Goal: Transaction & Acquisition: Purchase product/service

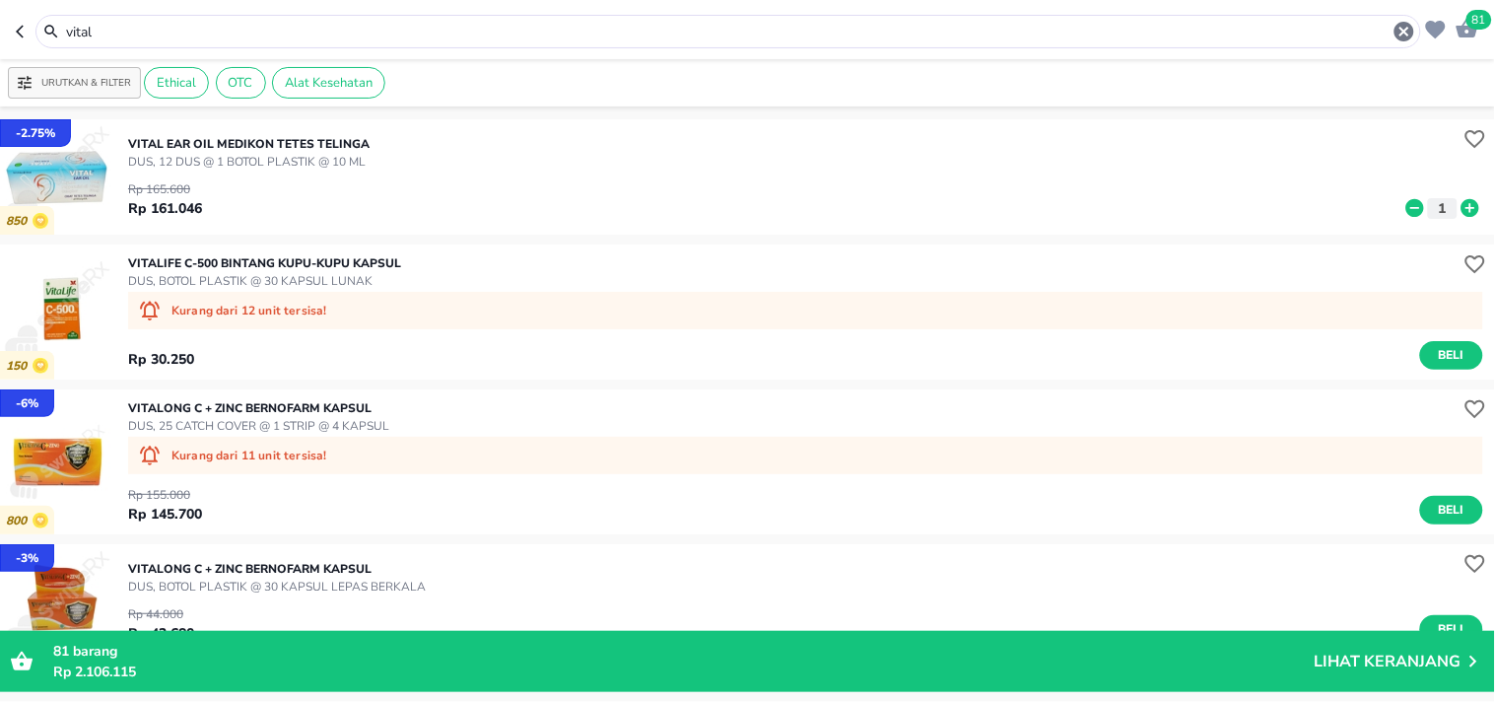
drag, startPoint x: 0, startPoint y: 0, endPoint x: 44, endPoint y: 26, distance: 51.2
click at [44, 26] on div "vital" at bounding box center [728, 32] width 1376 height 24
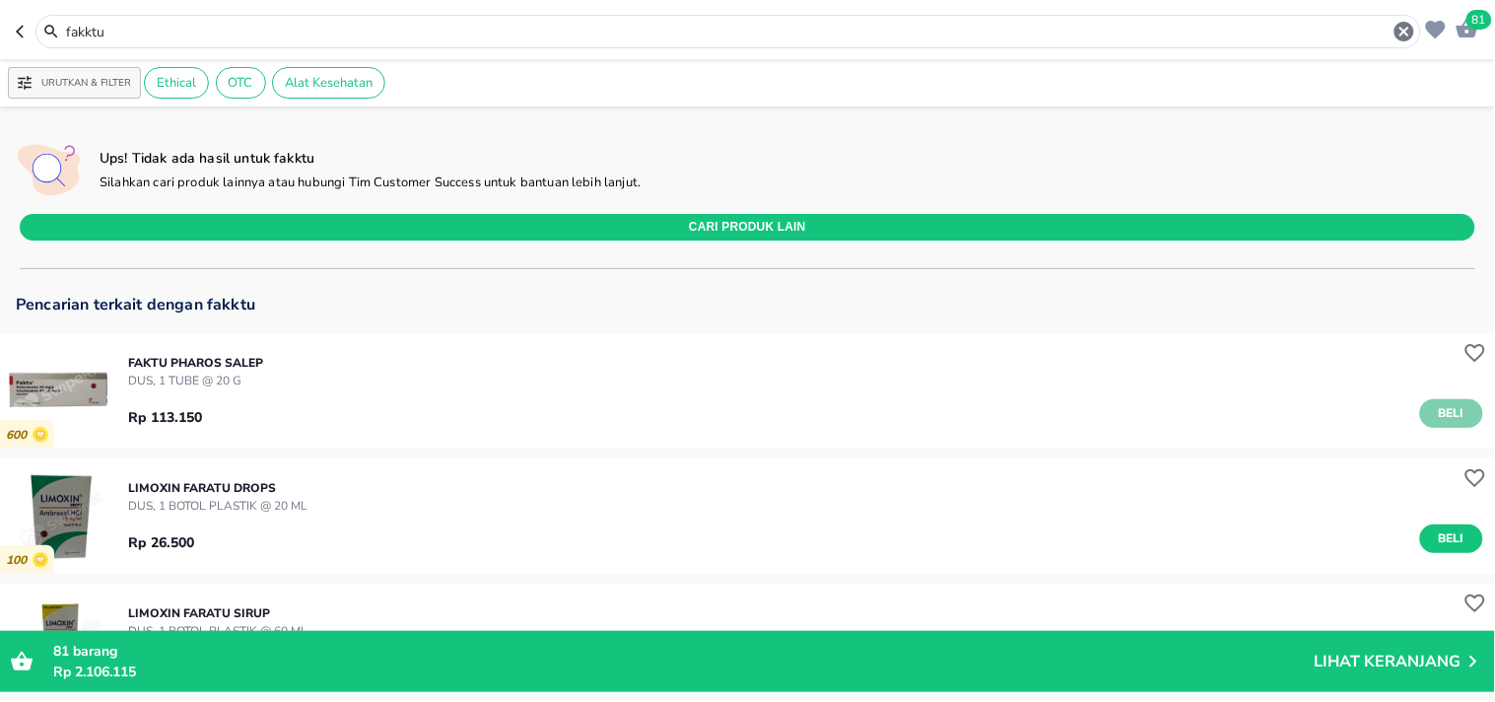
click at [1435, 406] on span "Beli" at bounding box center [1452, 413] width 34 height 21
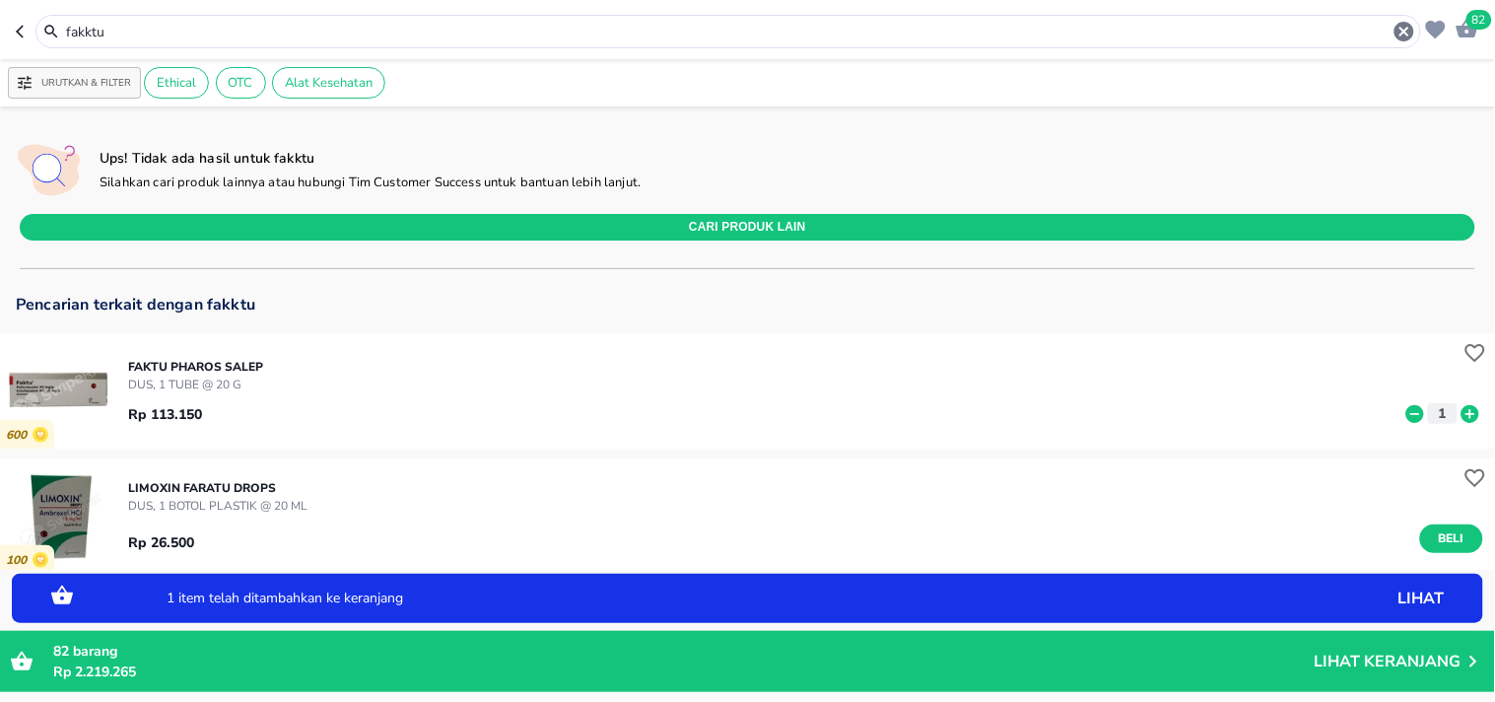
click at [1461, 415] on icon at bounding box center [1470, 413] width 18 height 18
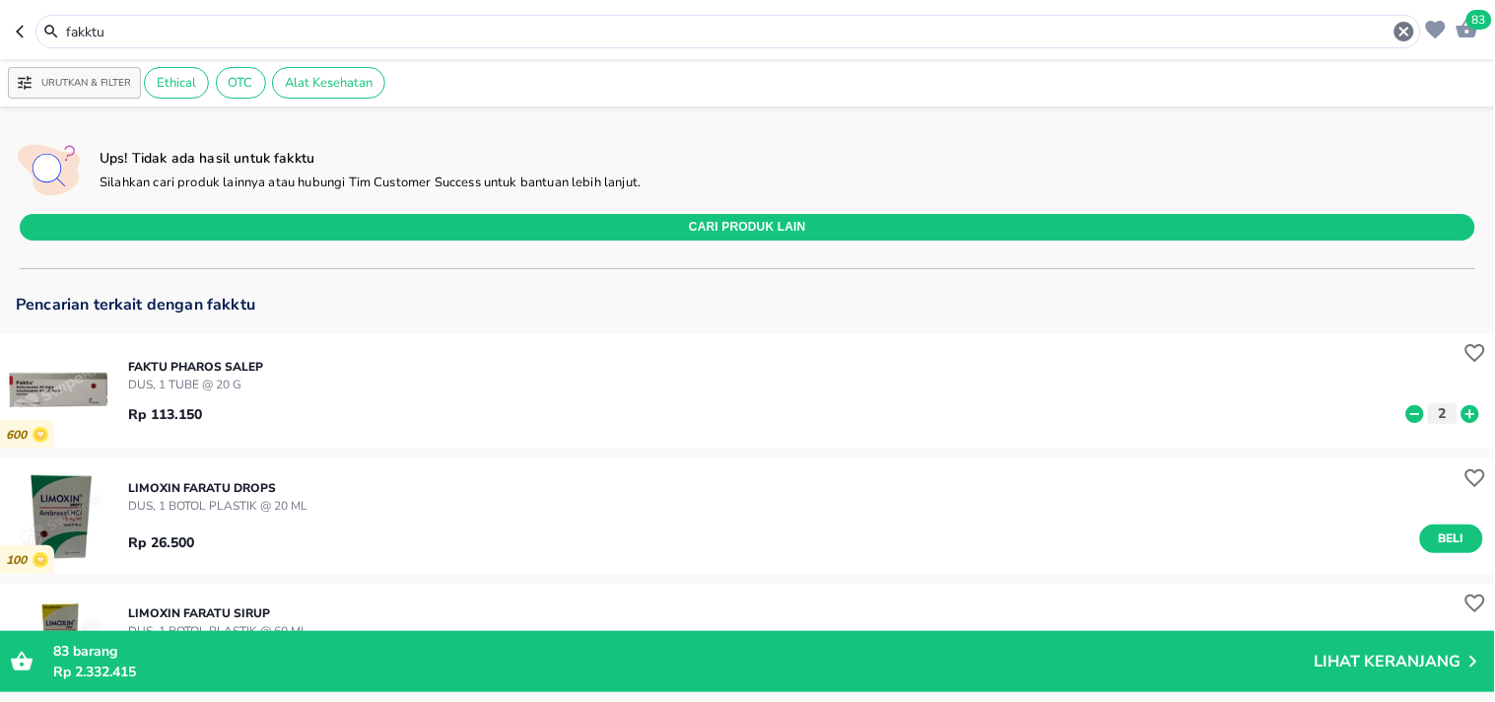
drag, startPoint x: 152, startPoint y: 30, endPoint x: 36, endPoint y: 25, distance: 115.4
click at [36, 25] on div "fakktu" at bounding box center [727, 32] width 1385 height 34
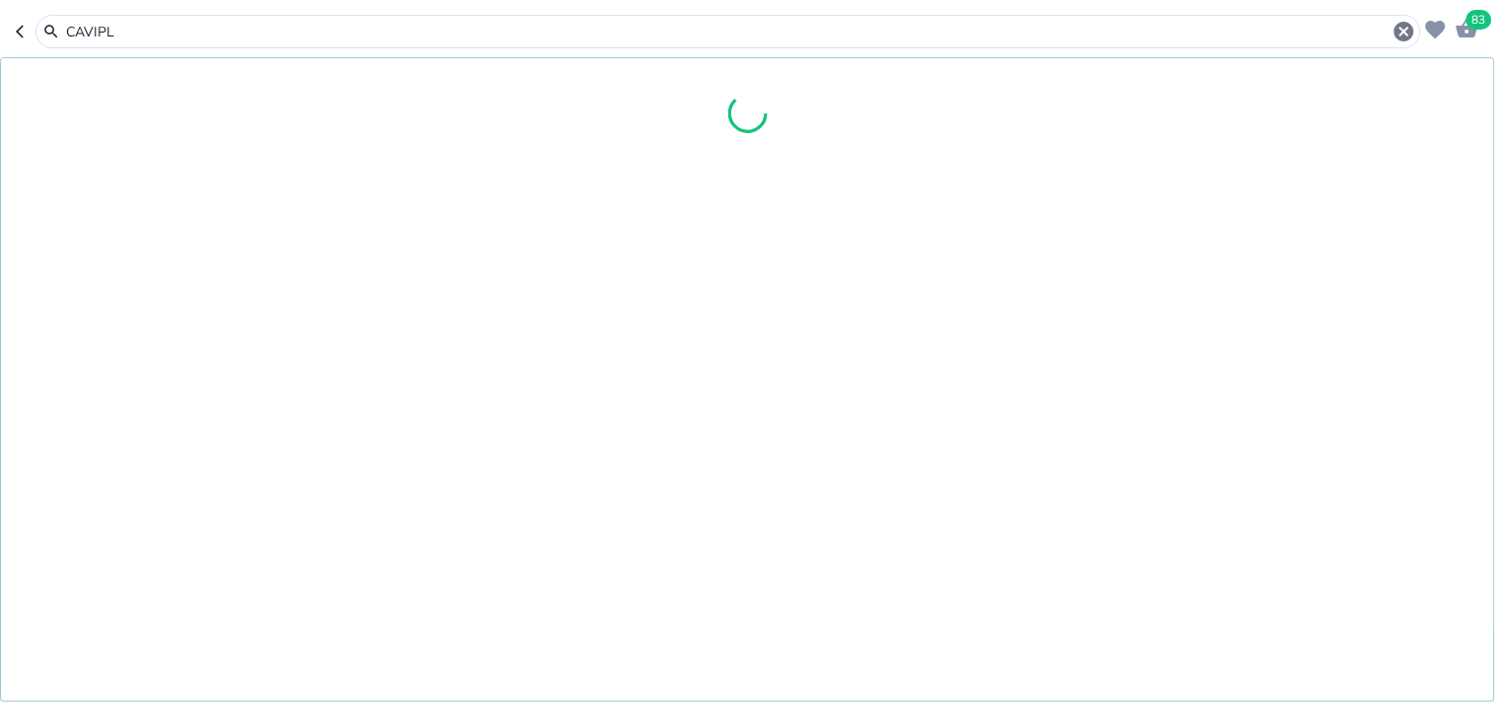
type input "CAVIPL"
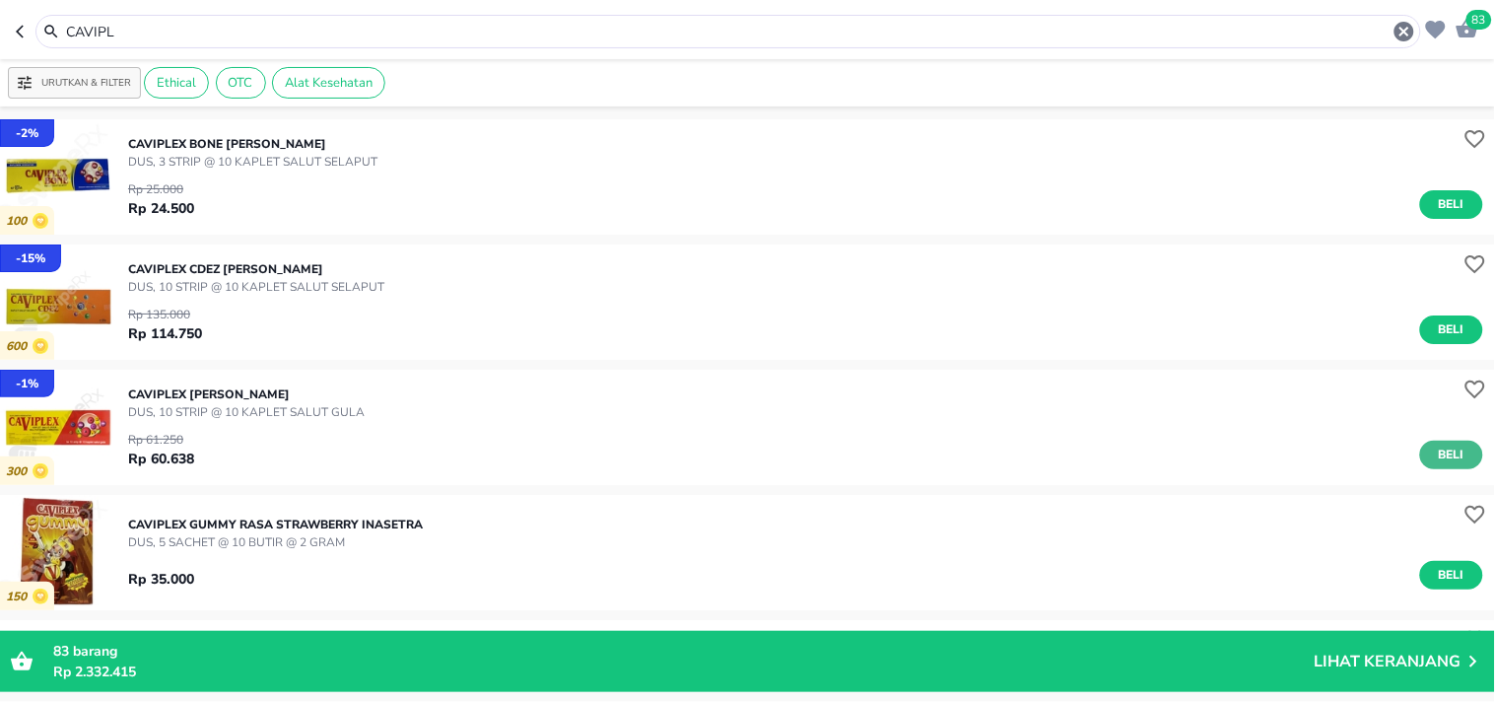
click at [1435, 455] on span "Beli" at bounding box center [1452, 454] width 34 height 21
drag, startPoint x: 142, startPoint y: 30, endPoint x: 41, endPoint y: 13, distance: 101.9
click at [45, 30] on div "CAVIPL" at bounding box center [728, 32] width 1376 height 24
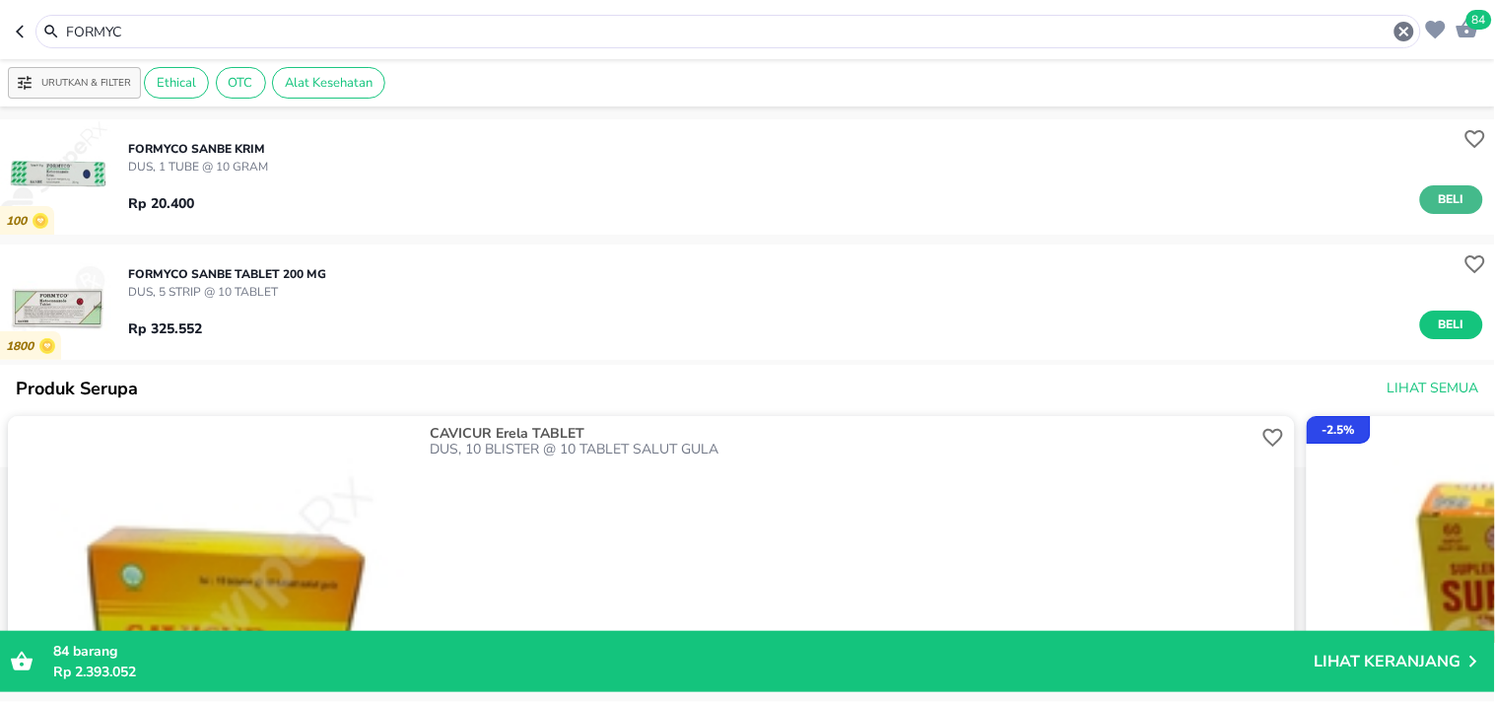
click at [1436, 200] on span "Beli" at bounding box center [1452, 199] width 34 height 21
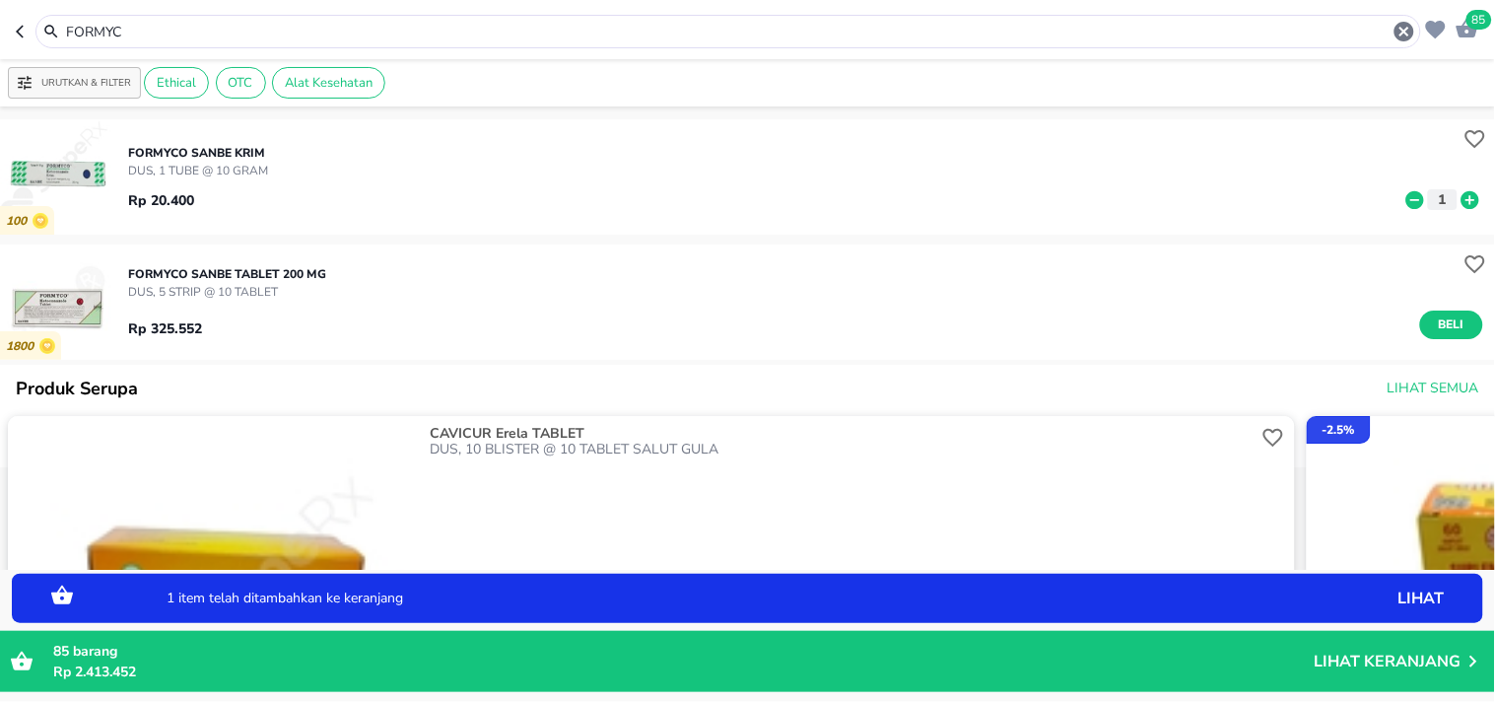
click at [1461, 201] on icon at bounding box center [1470, 199] width 18 height 18
click at [1457, 200] on icon at bounding box center [1470, 200] width 26 height 22
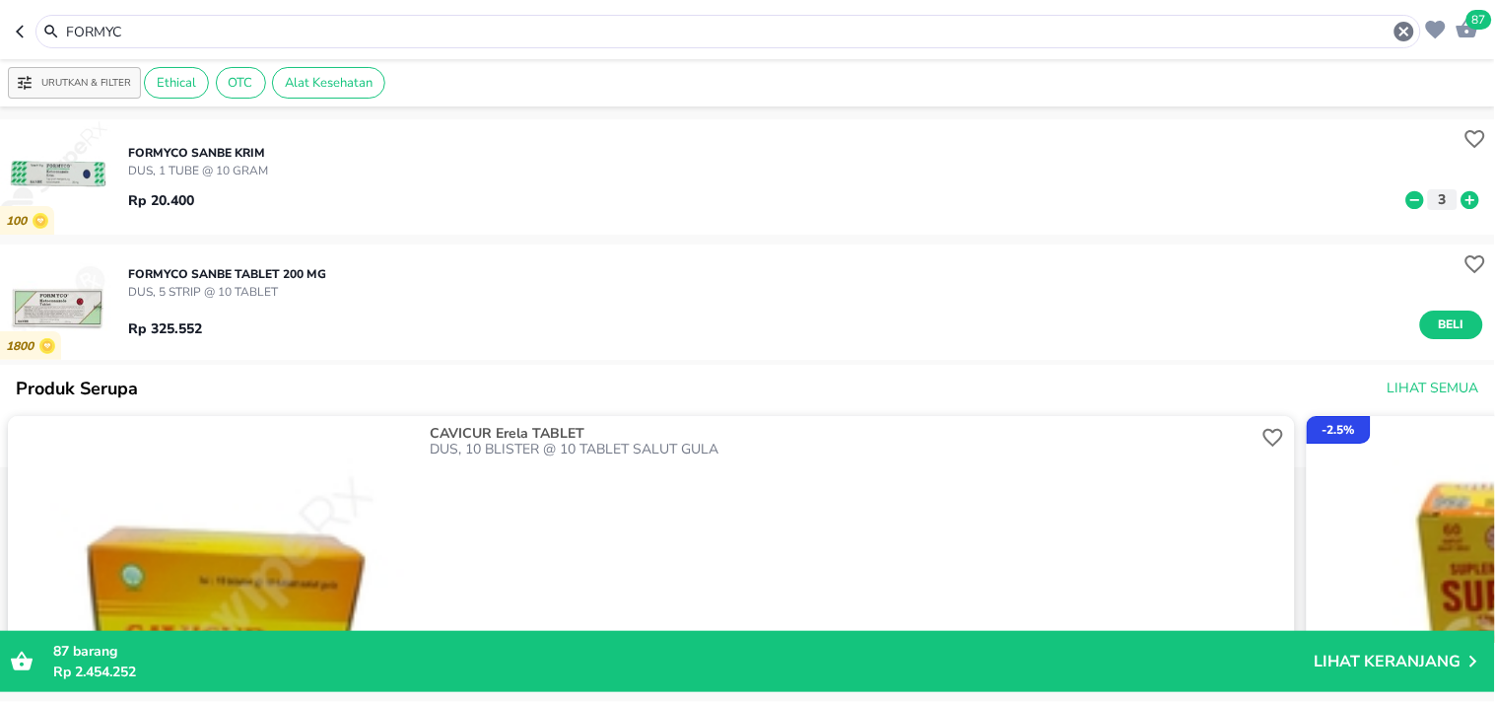
drag, startPoint x: 135, startPoint y: 34, endPoint x: 11, endPoint y: 39, distance: 124.3
click at [11, 40] on header "87 FORMYC" at bounding box center [747, 29] width 1495 height 59
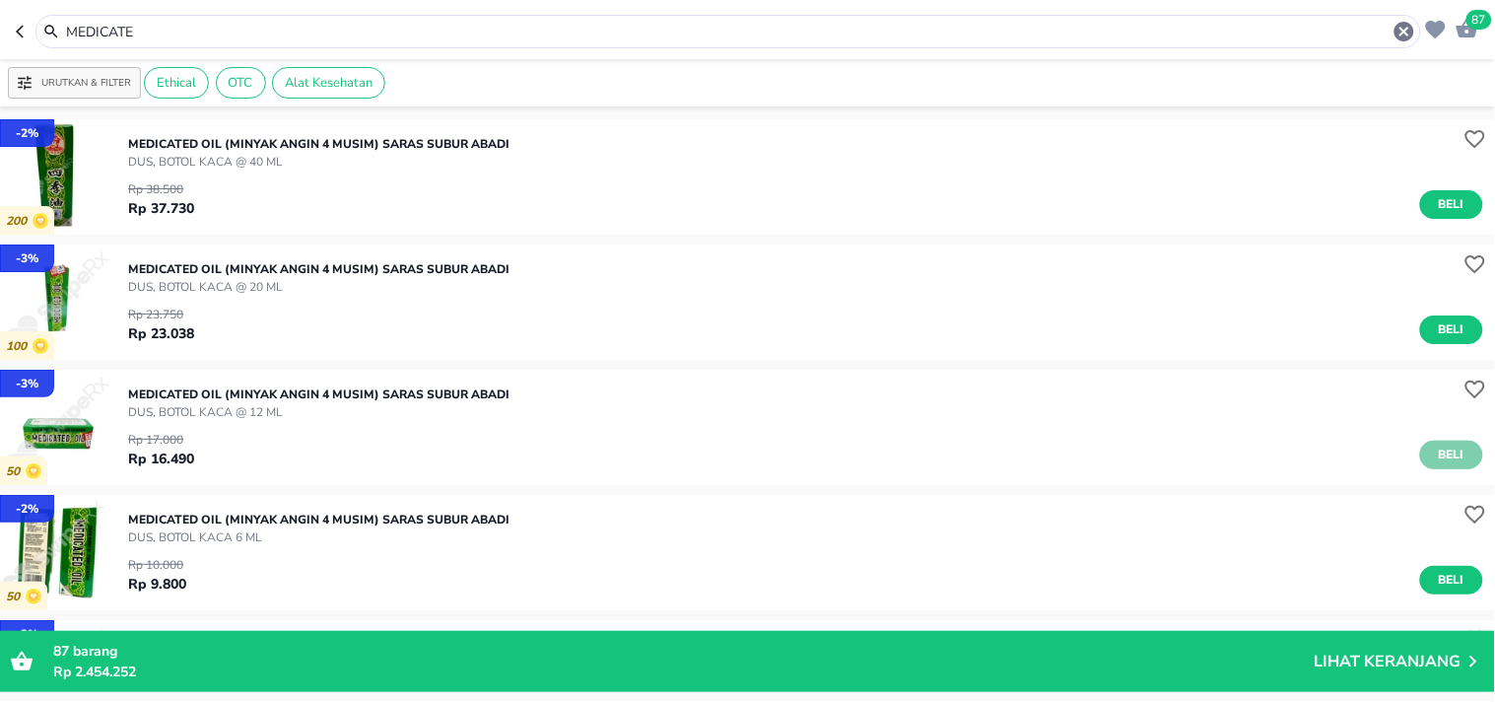
click at [1435, 457] on span "Beli" at bounding box center [1452, 454] width 34 height 21
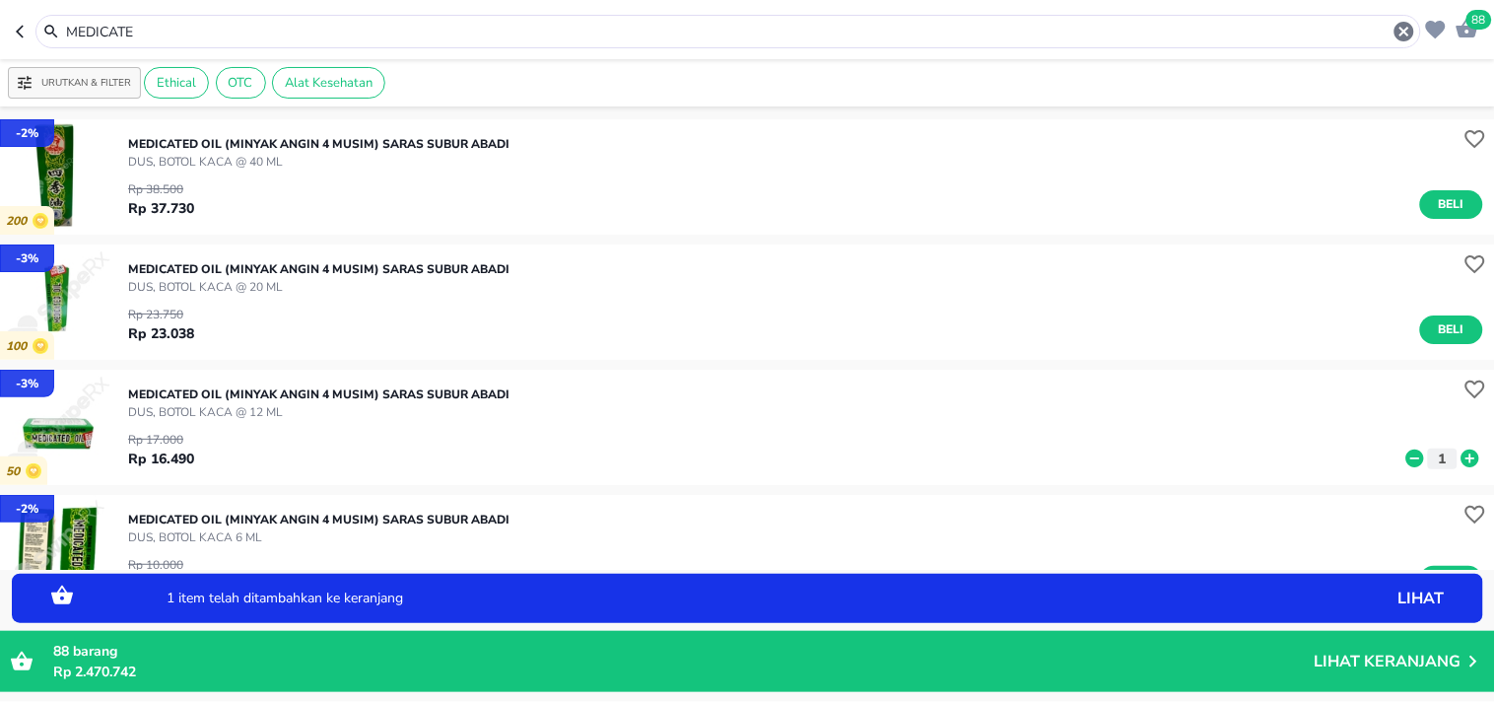
click at [1457, 454] on icon at bounding box center [1470, 458] width 26 height 22
click at [1461, 455] on icon at bounding box center [1470, 458] width 18 height 18
click at [1461, 457] on icon at bounding box center [1470, 458] width 18 height 18
click at [1406, 458] on icon at bounding box center [1415, 458] width 18 height 18
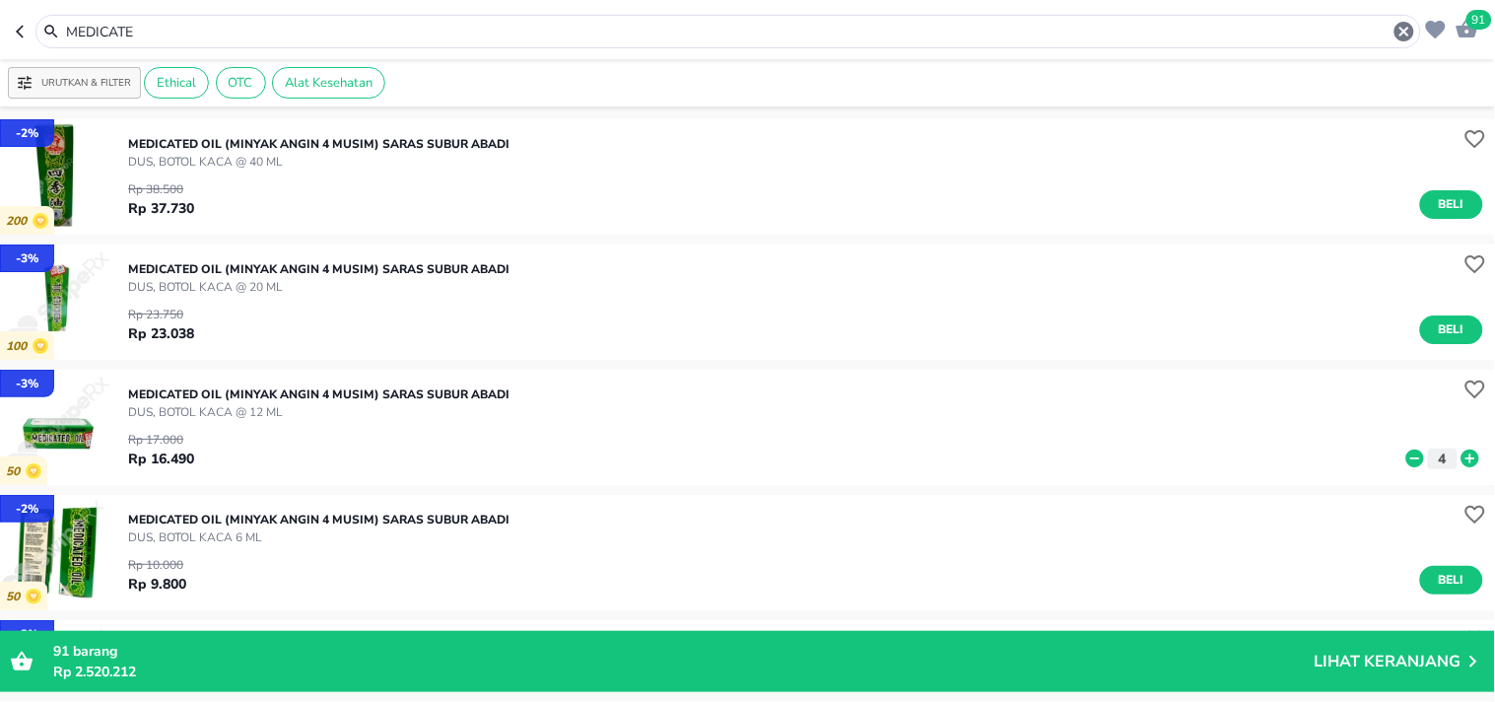
drag, startPoint x: 118, startPoint y: 31, endPoint x: 14, endPoint y: 26, distance: 104.6
click at [14, 30] on header "91 MEDICATE" at bounding box center [747, 29] width 1495 height 59
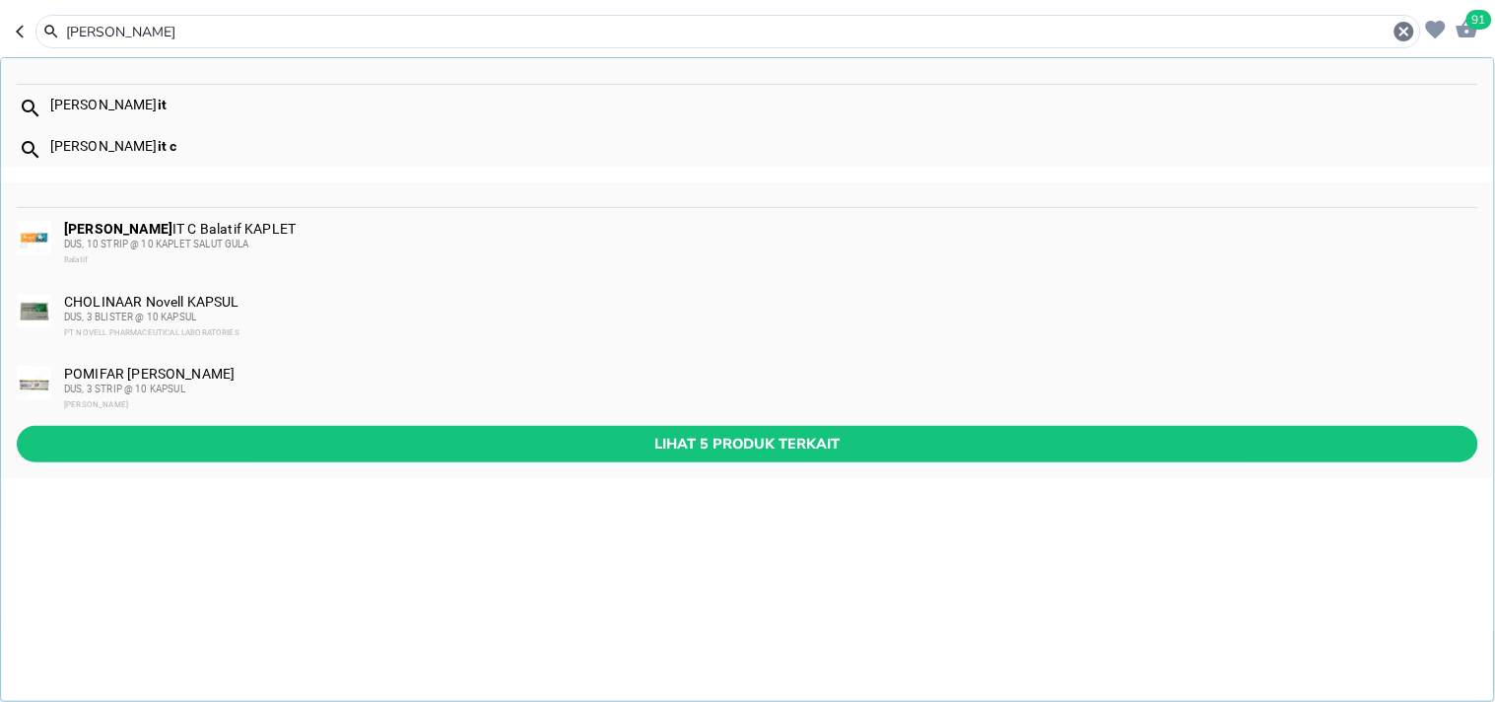
type input "[PERSON_NAME]"
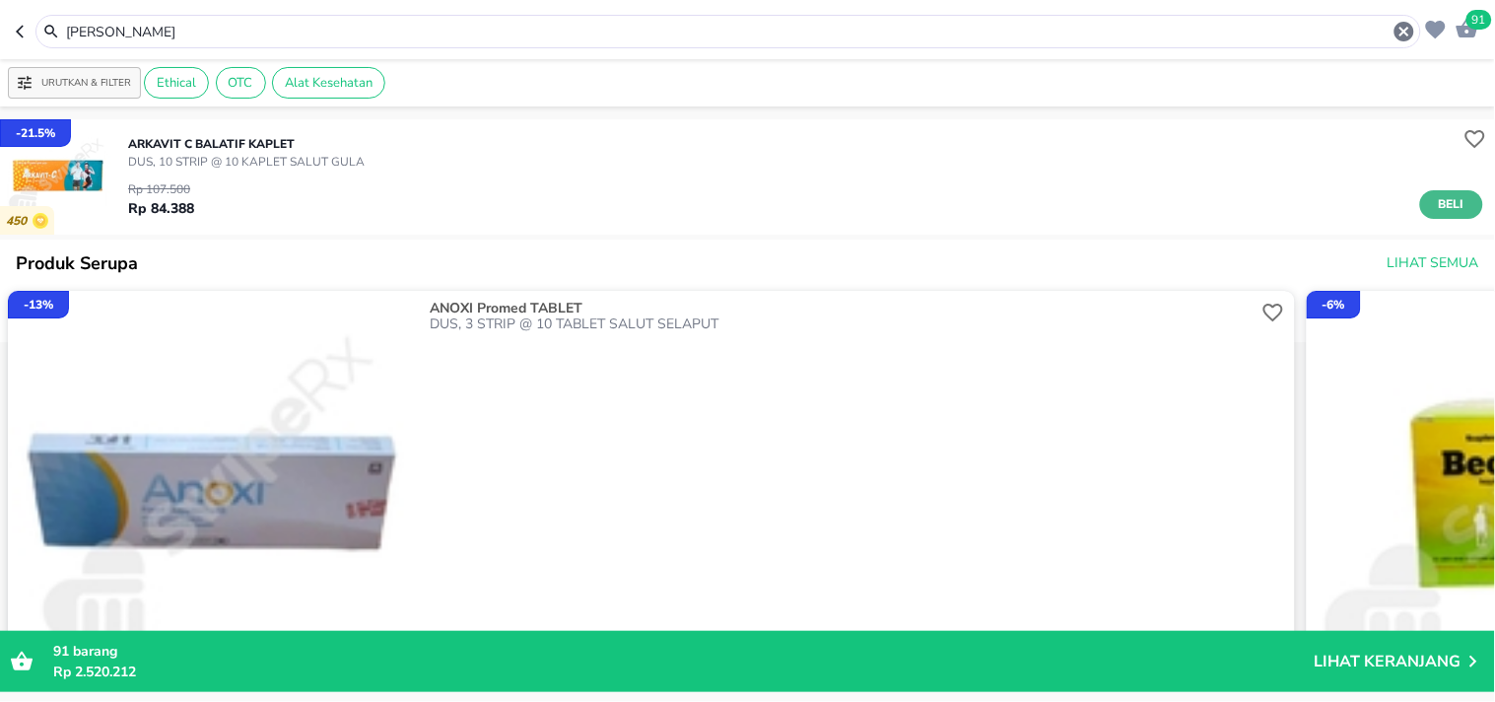
click at [1449, 201] on span "Beli" at bounding box center [1452, 204] width 34 height 21
drag, startPoint x: 101, startPoint y: 31, endPoint x: 54, endPoint y: 7, distance: 52.0
click at [56, 25] on div "[PERSON_NAME]" at bounding box center [728, 32] width 1376 height 24
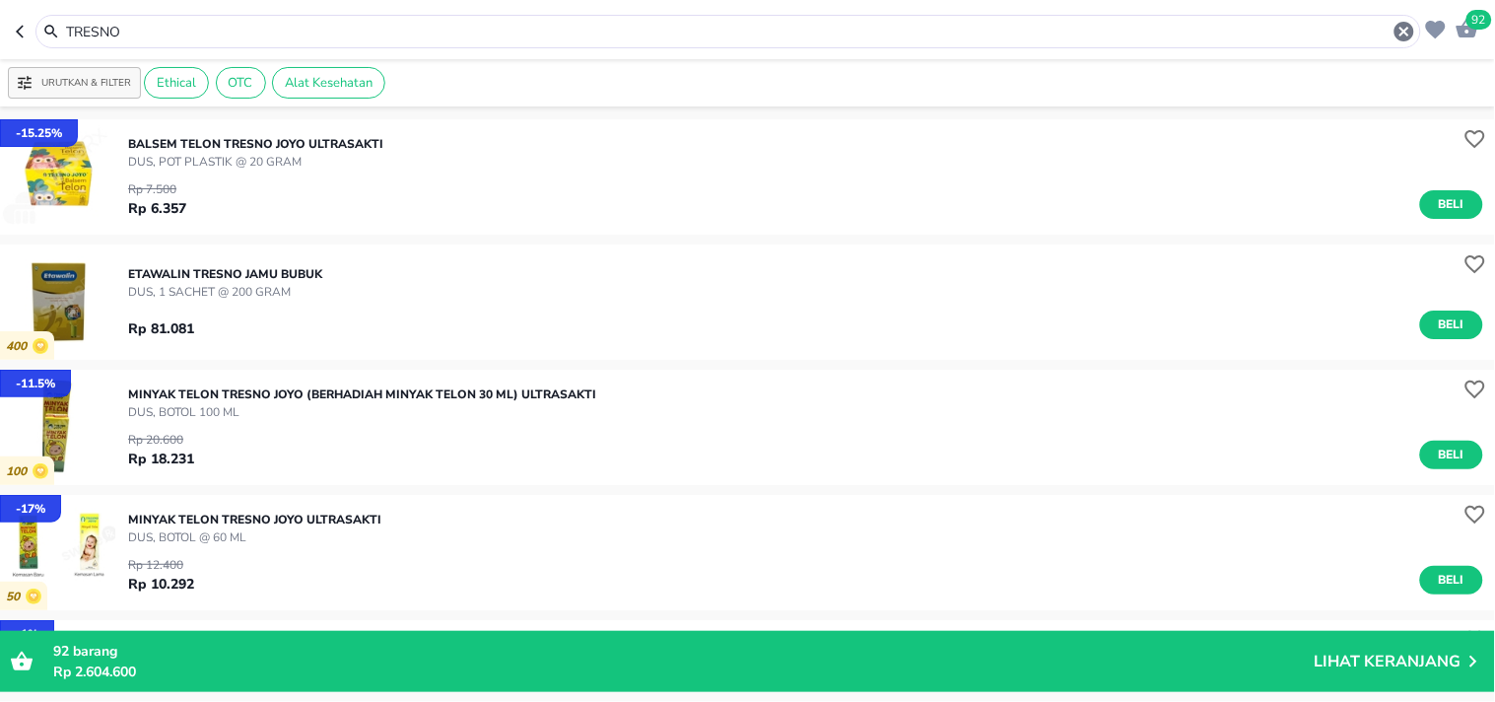
drag, startPoint x: 207, startPoint y: 30, endPoint x: 22, endPoint y: 42, distance: 185.7
click at [22, 42] on div "TRESNO" at bounding box center [718, 32] width 1405 height 34
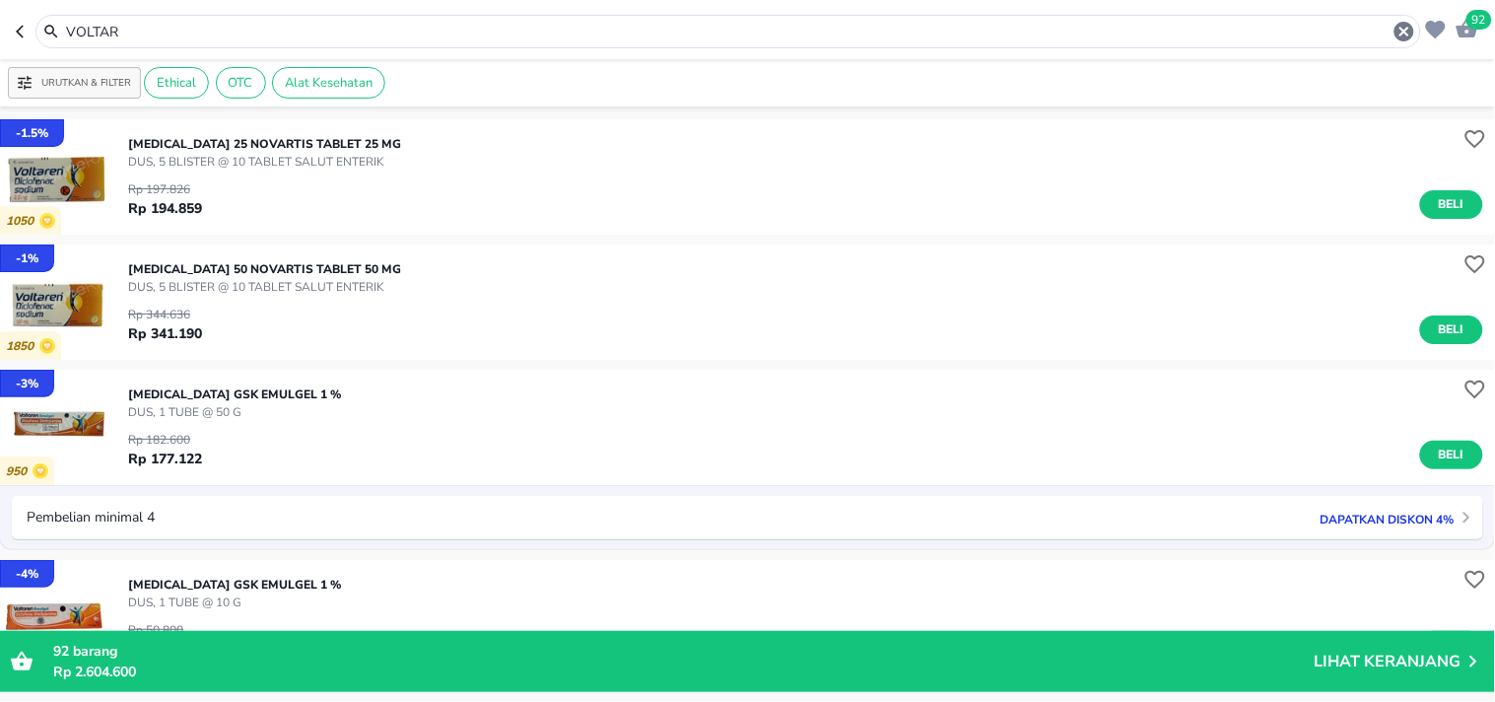
scroll to position [213, 0]
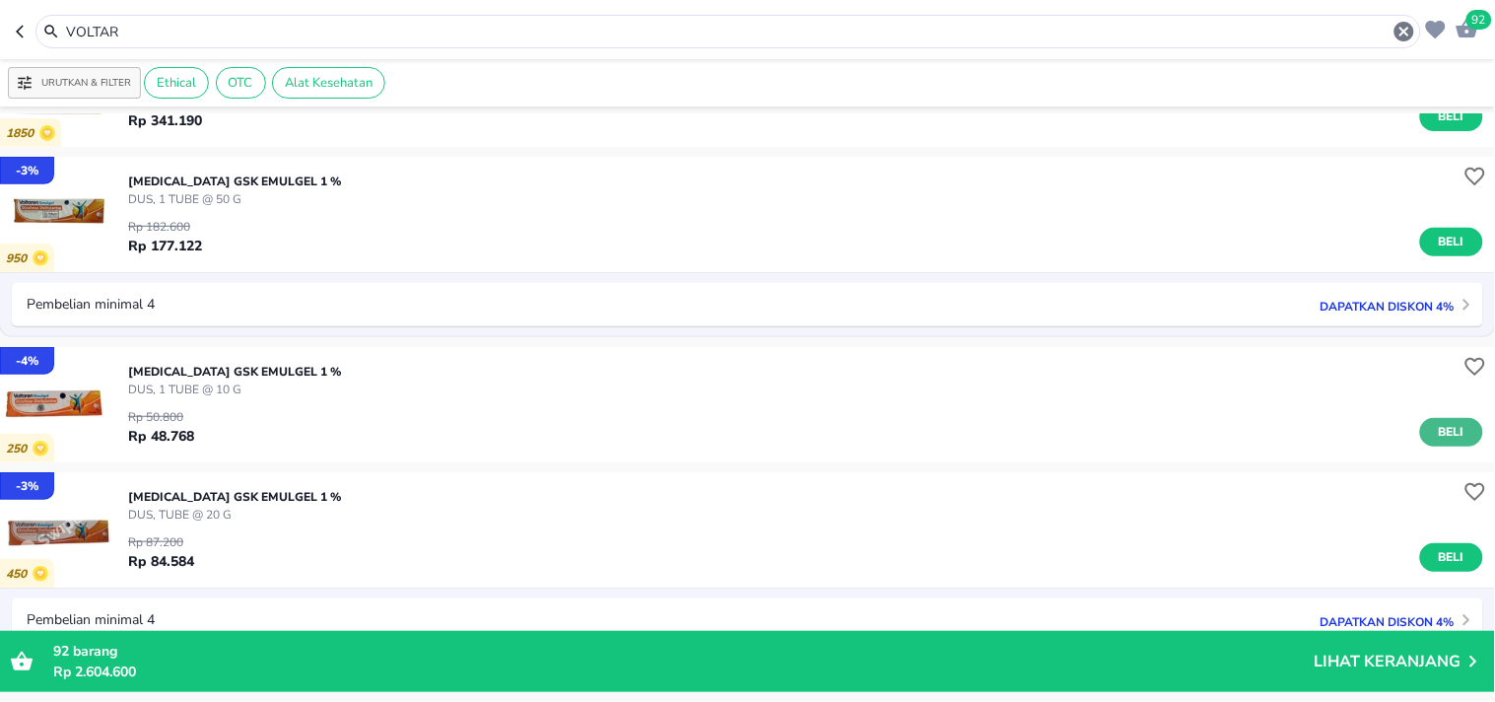
click at [1446, 422] on span "Beli" at bounding box center [1452, 432] width 34 height 21
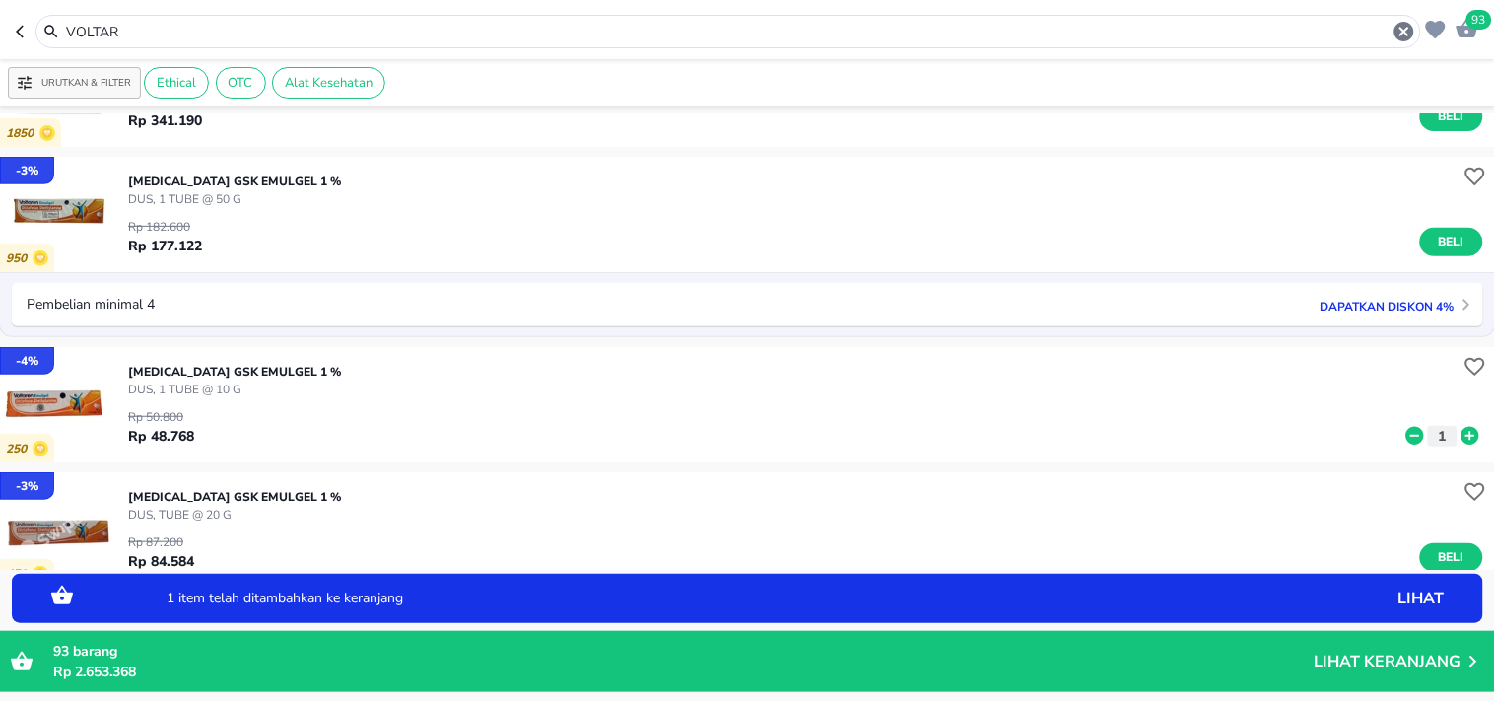
click at [1461, 430] on icon at bounding box center [1470, 436] width 18 height 18
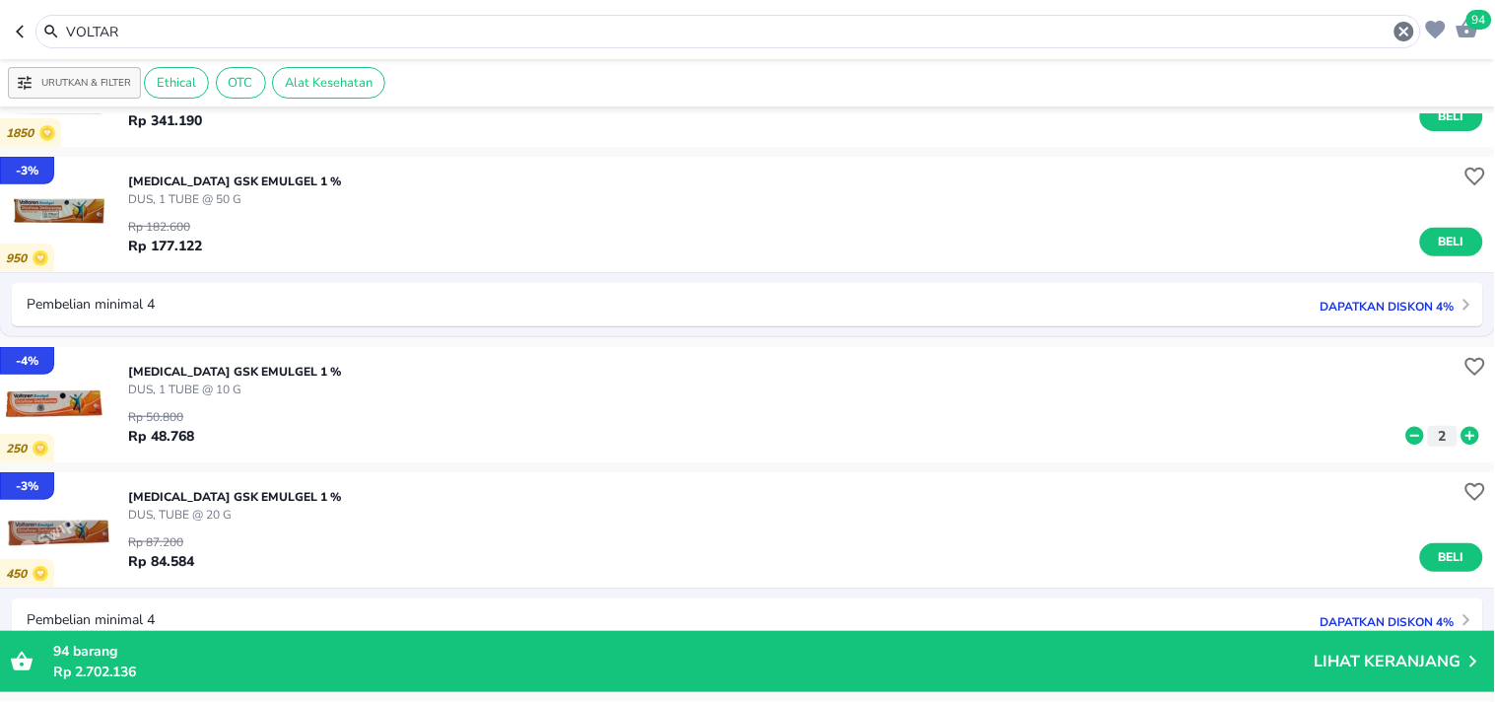
drag, startPoint x: 144, startPoint y: 30, endPoint x: 33, endPoint y: 24, distance: 111.5
click at [33, 24] on div "VOLTAR" at bounding box center [718, 32] width 1405 height 34
type input "P"
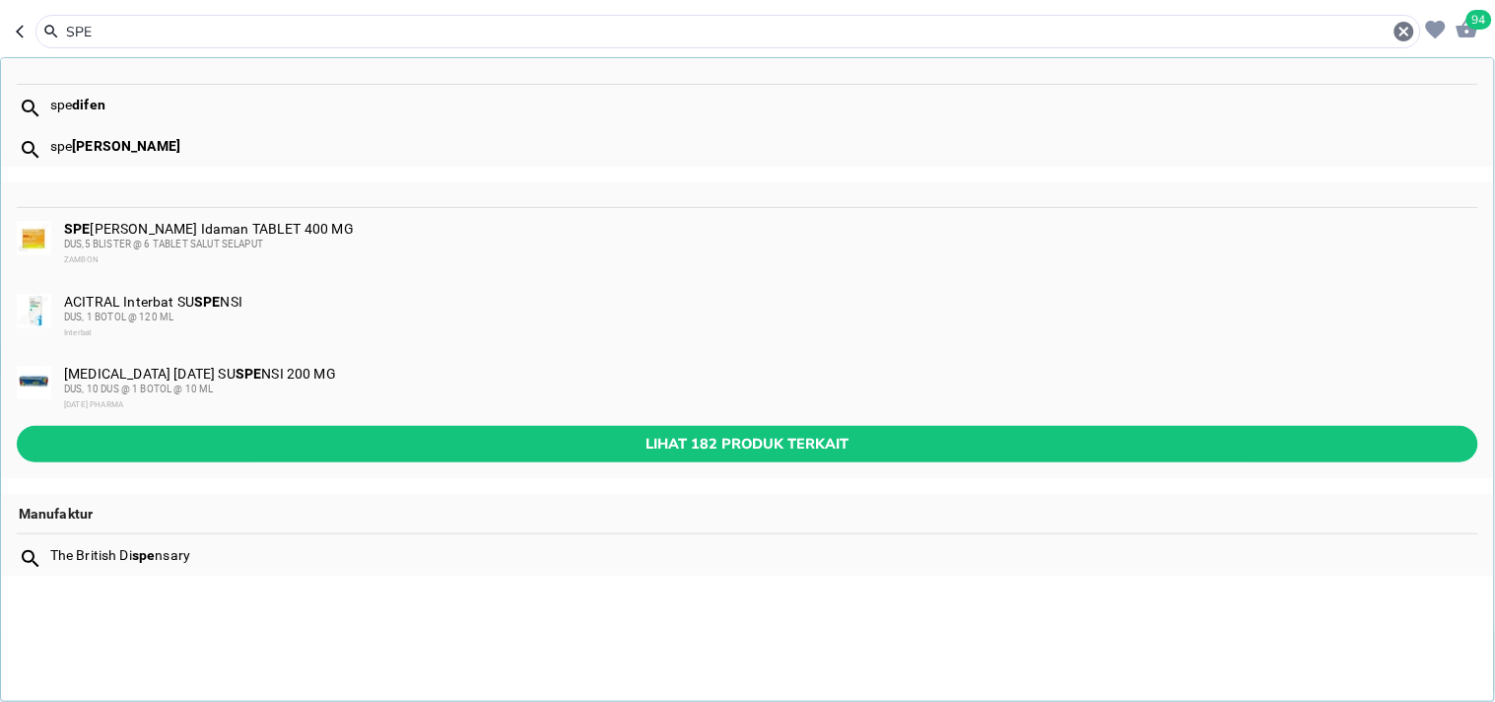
type input "SPE"
click at [214, 230] on div "SPE [PERSON_NAME] Idaman TABLET 400 MG DUS,5 BLISTER @ 6 TABLET SALUT SELAPUT Z…" at bounding box center [770, 244] width 1412 height 47
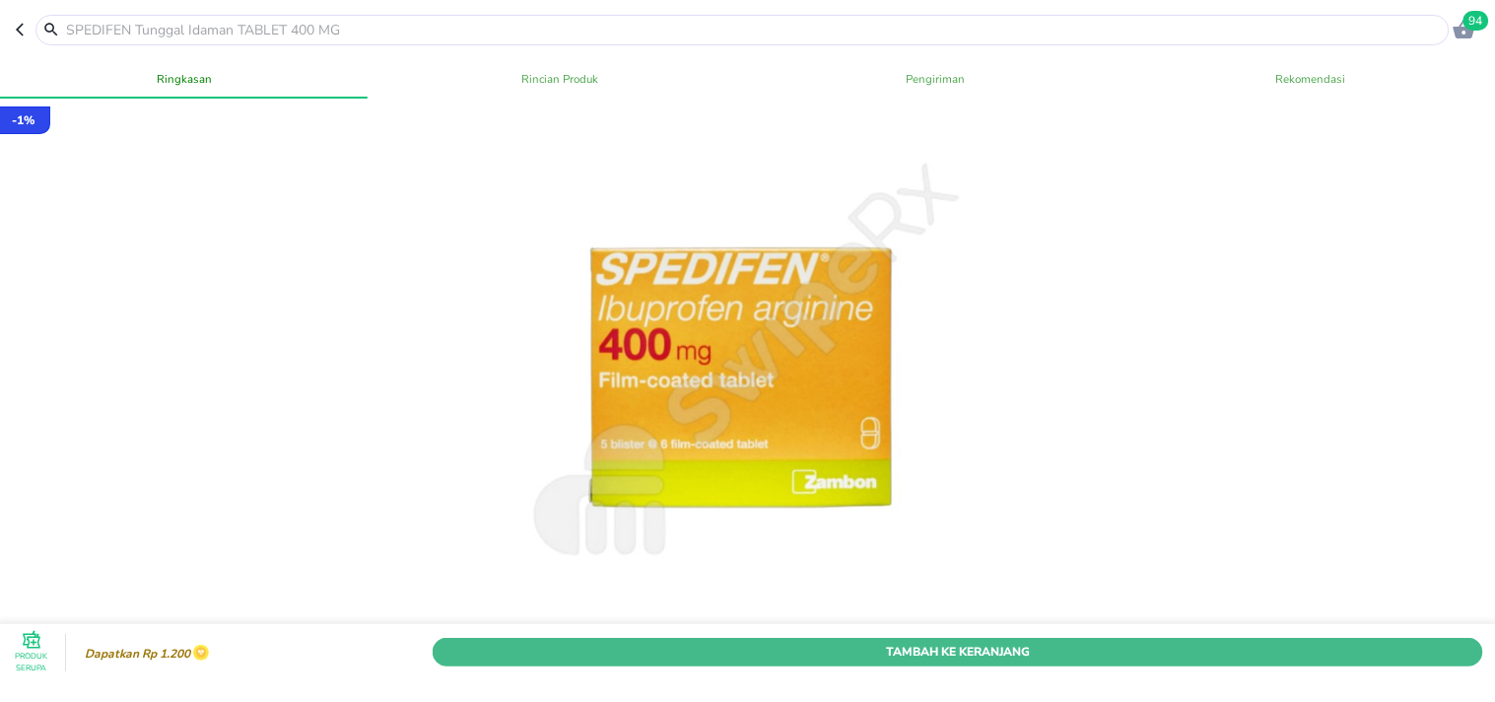
click at [932, 642] on span "Tambah Ke Keranjang" at bounding box center [957, 652] width 1021 height 21
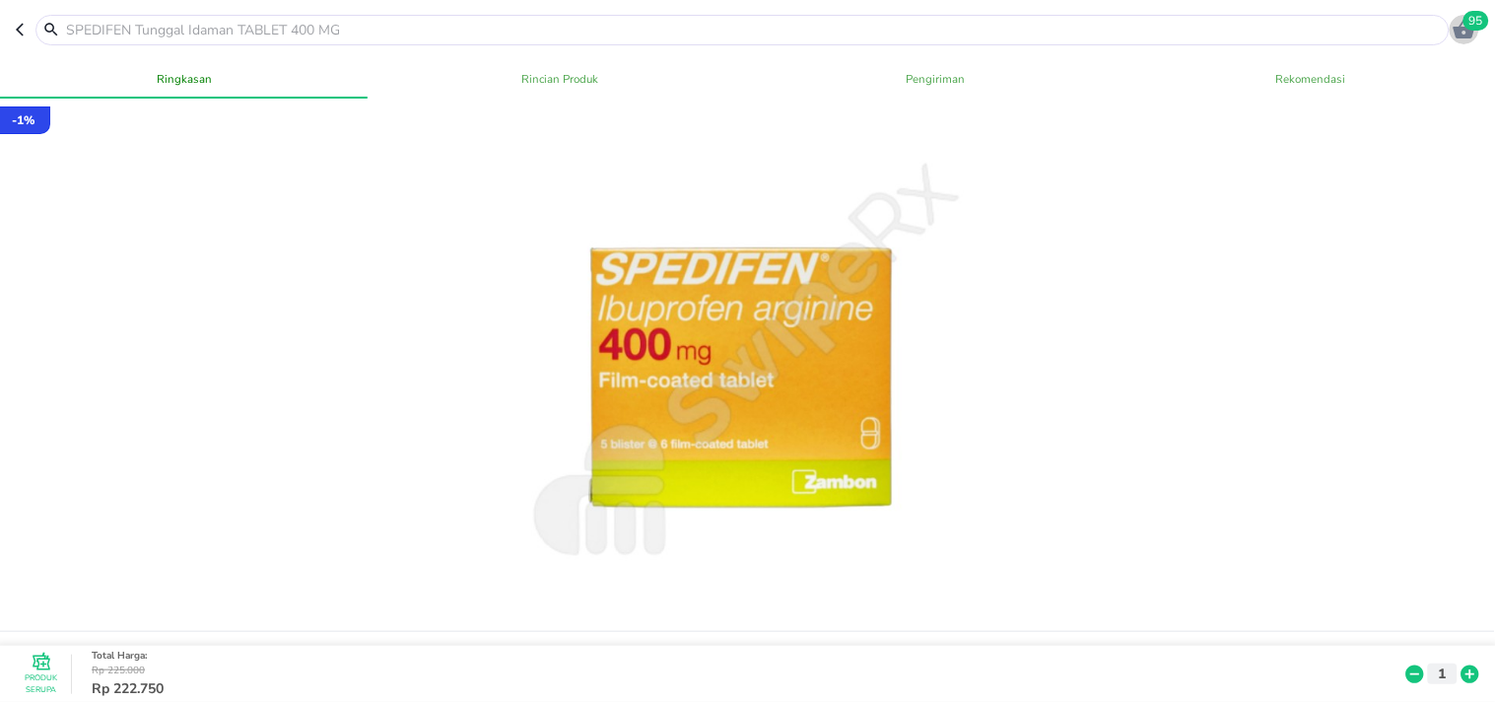
click at [1465, 34] on icon "button" at bounding box center [1464, 29] width 22 height 19
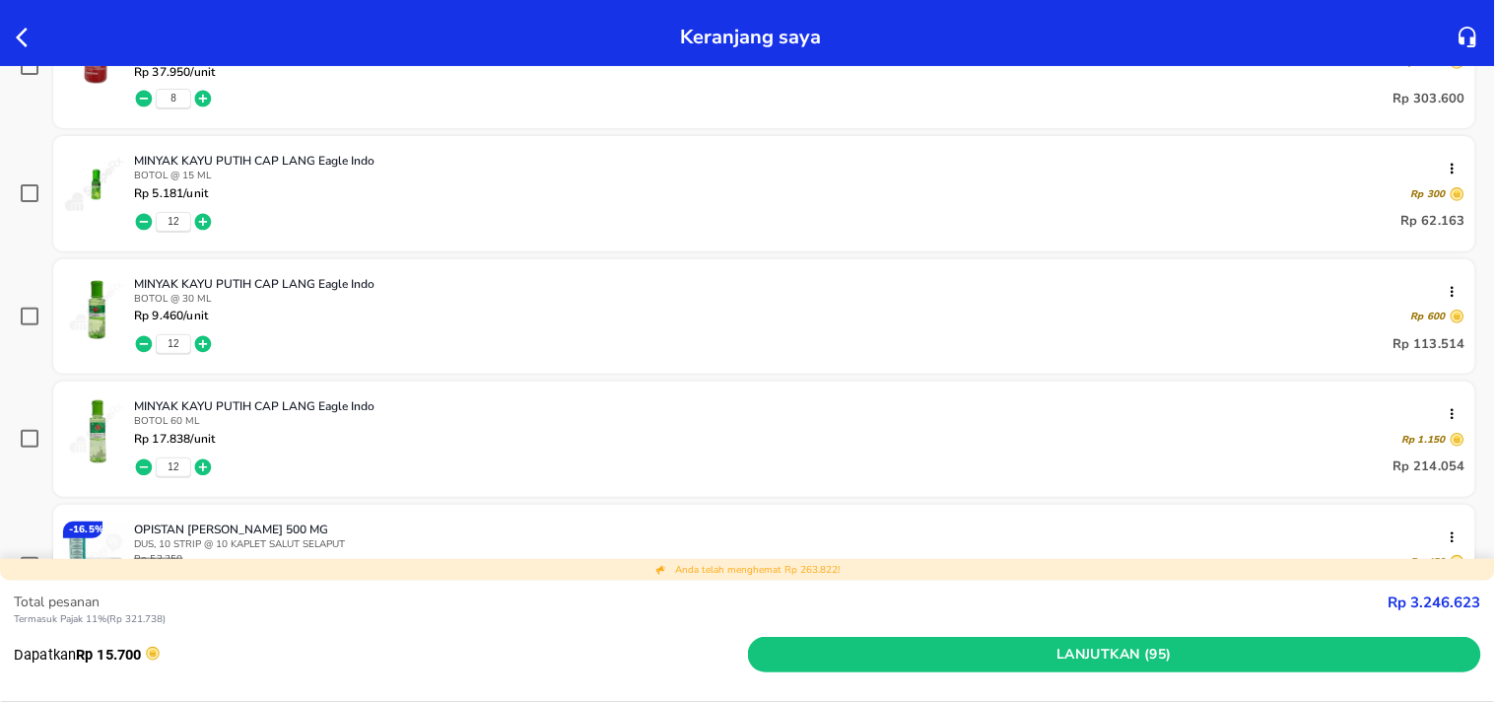
scroll to position [1751, 0]
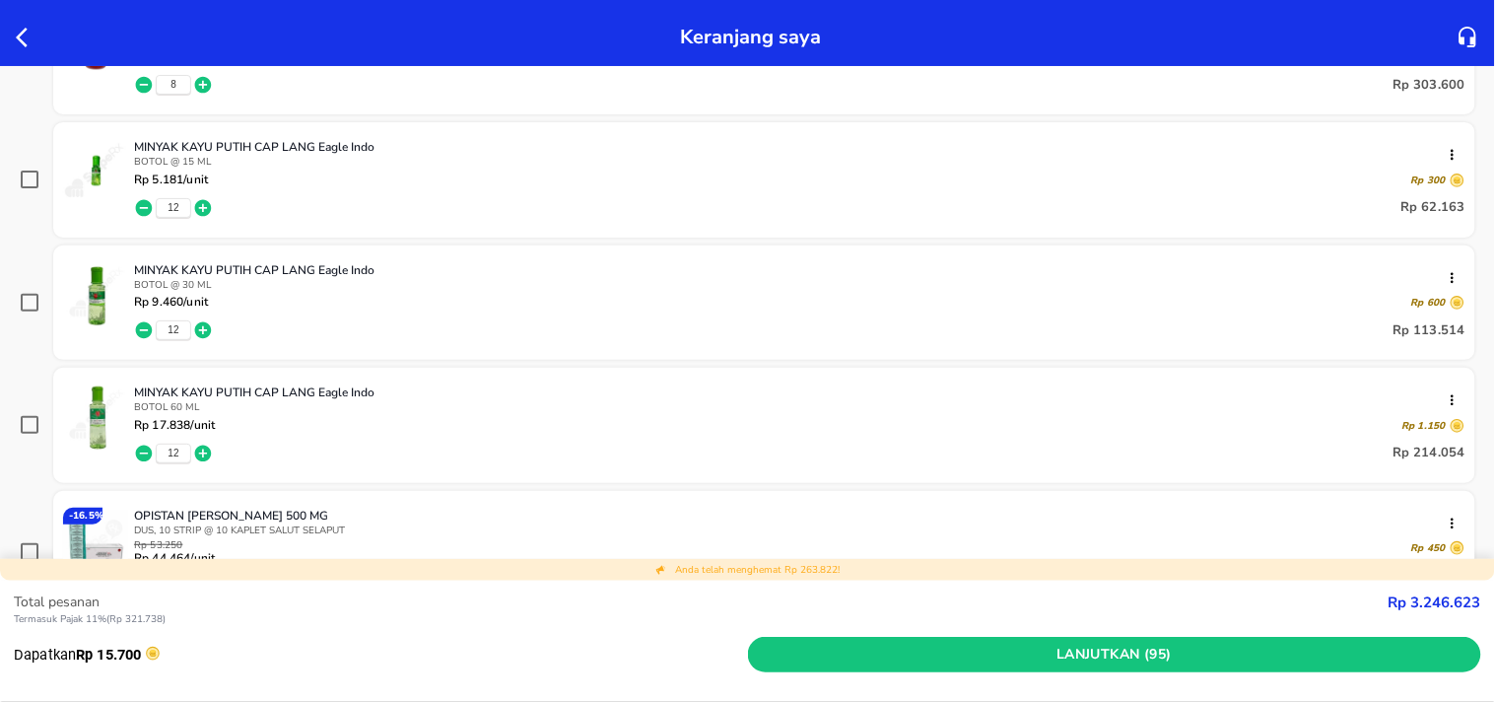
click at [175, 451] on span "12" at bounding box center [173, 453] width 11 height 14
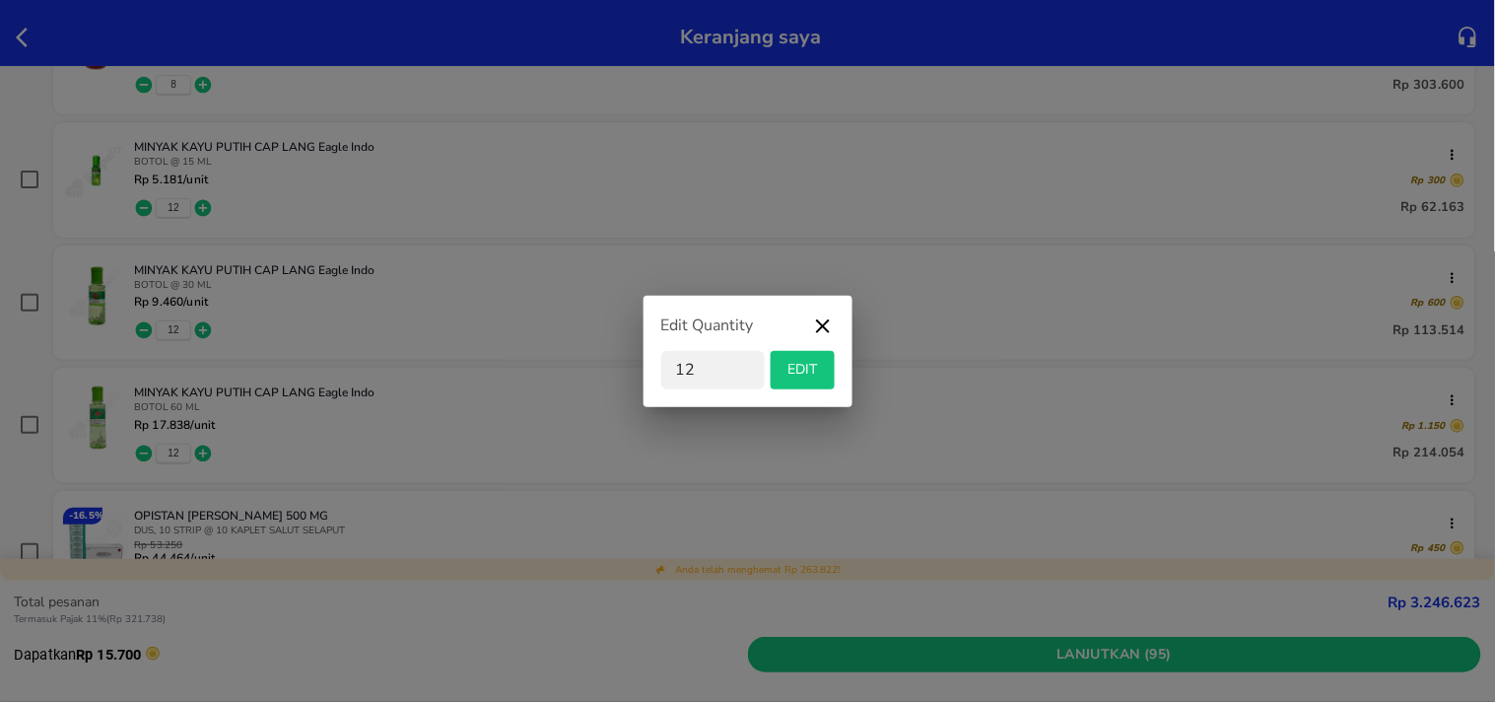
type input "1"
type input "24"
click at [808, 374] on span "EDIT" at bounding box center [802, 370] width 48 height 25
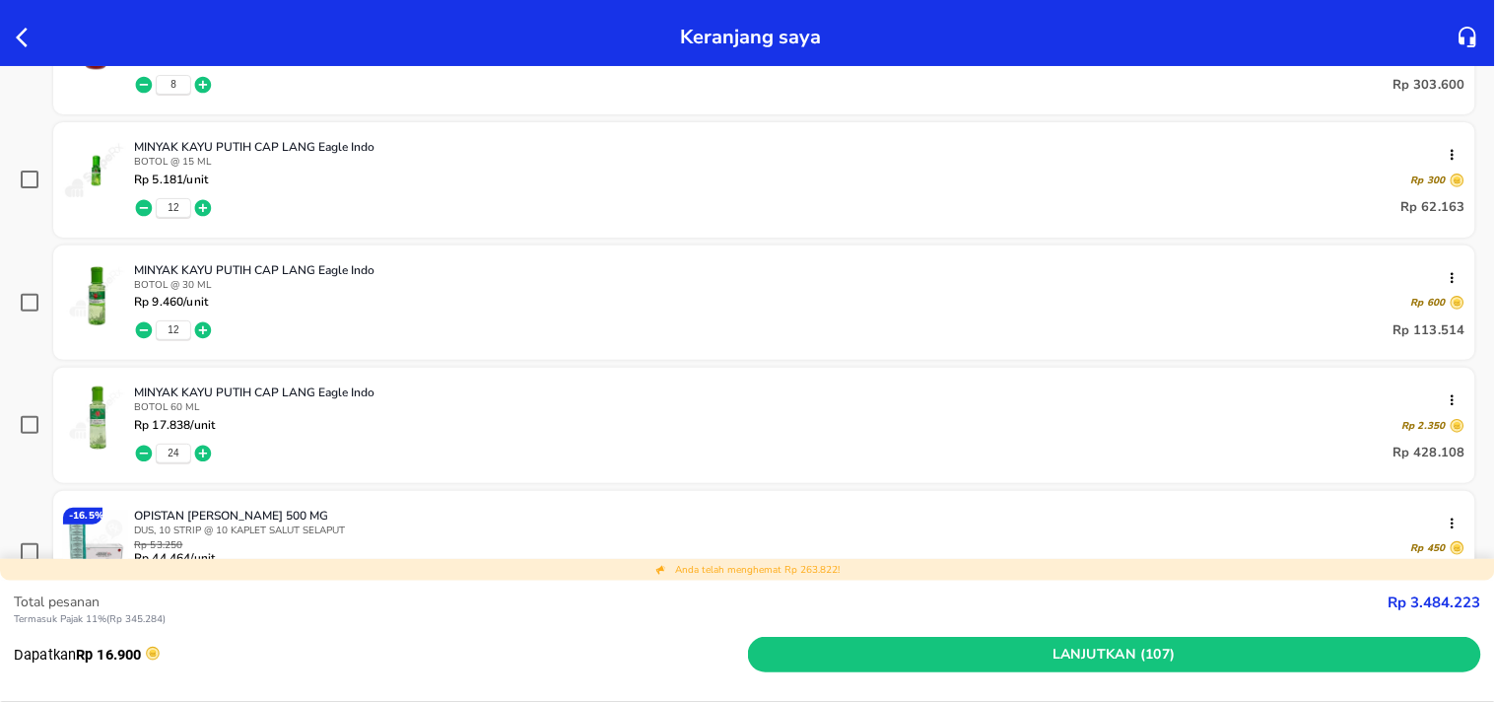
click at [173, 328] on span "12" at bounding box center [173, 330] width 11 height 14
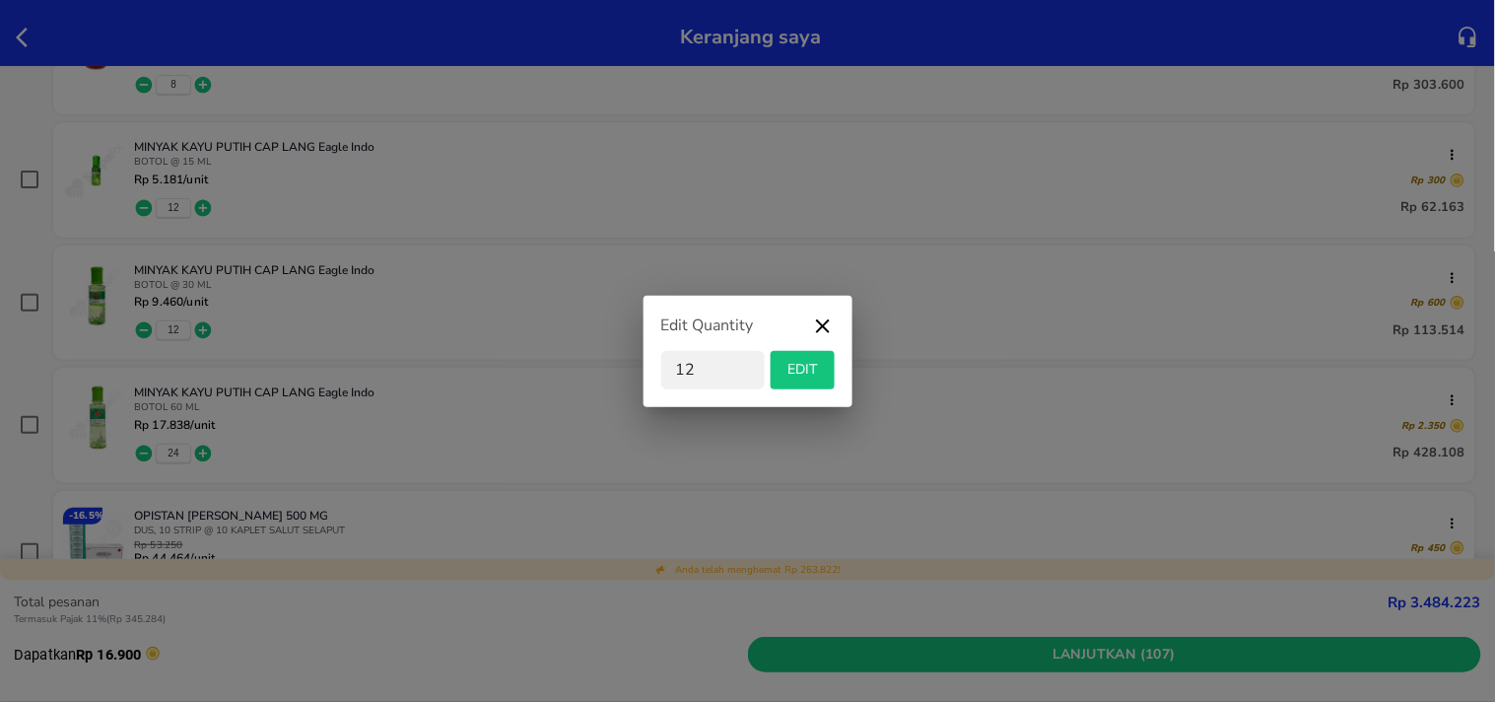
drag, startPoint x: 705, startPoint y: 365, endPoint x: 638, endPoint y: 371, distance: 67.4
click at [639, 371] on div "Edit Quantity 12 EDIT" at bounding box center [747, 351] width 1495 height 702
type input "24"
click at [796, 384] on button "EDIT" at bounding box center [803, 370] width 64 height 38
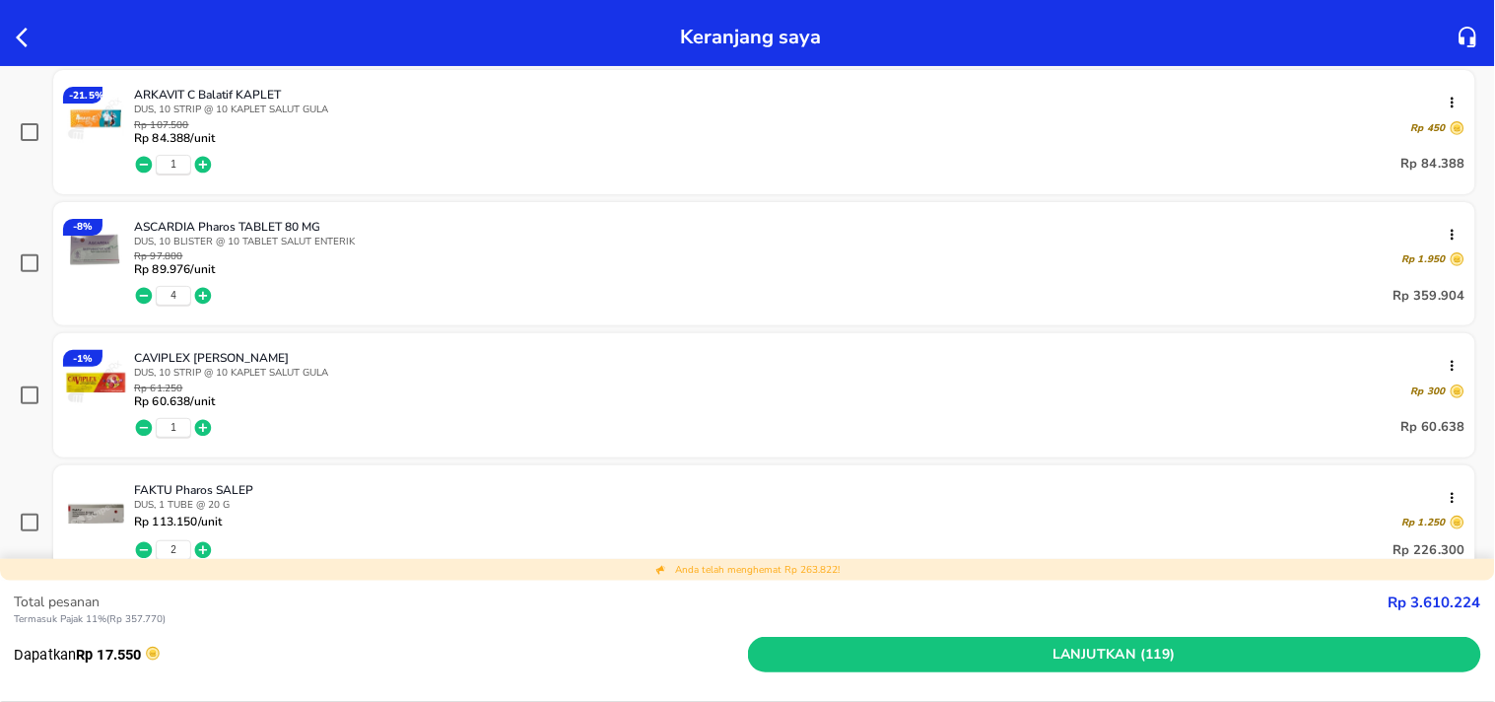
scroll to position [109, 0]
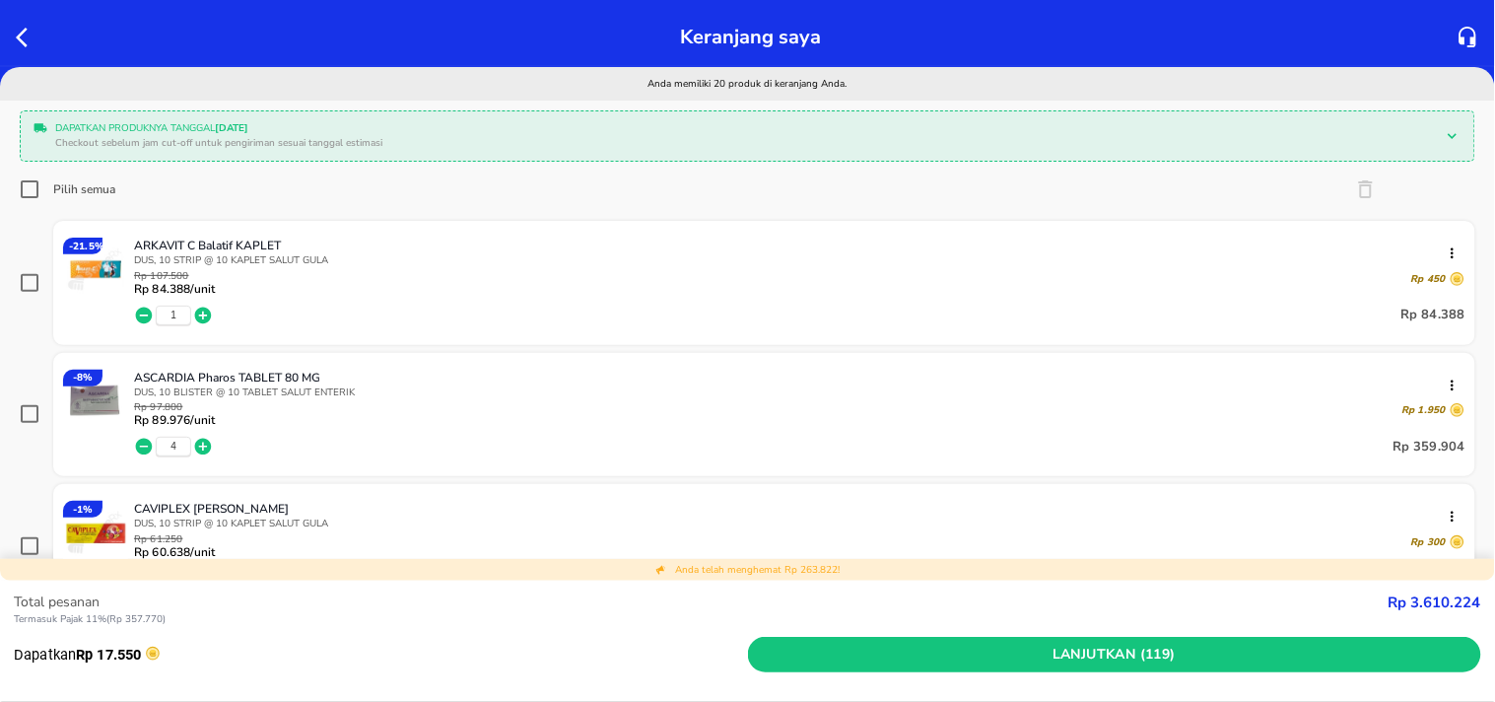
click at [18, 37] on icon "button" at bounding box center [22, 38] width 12 height 20
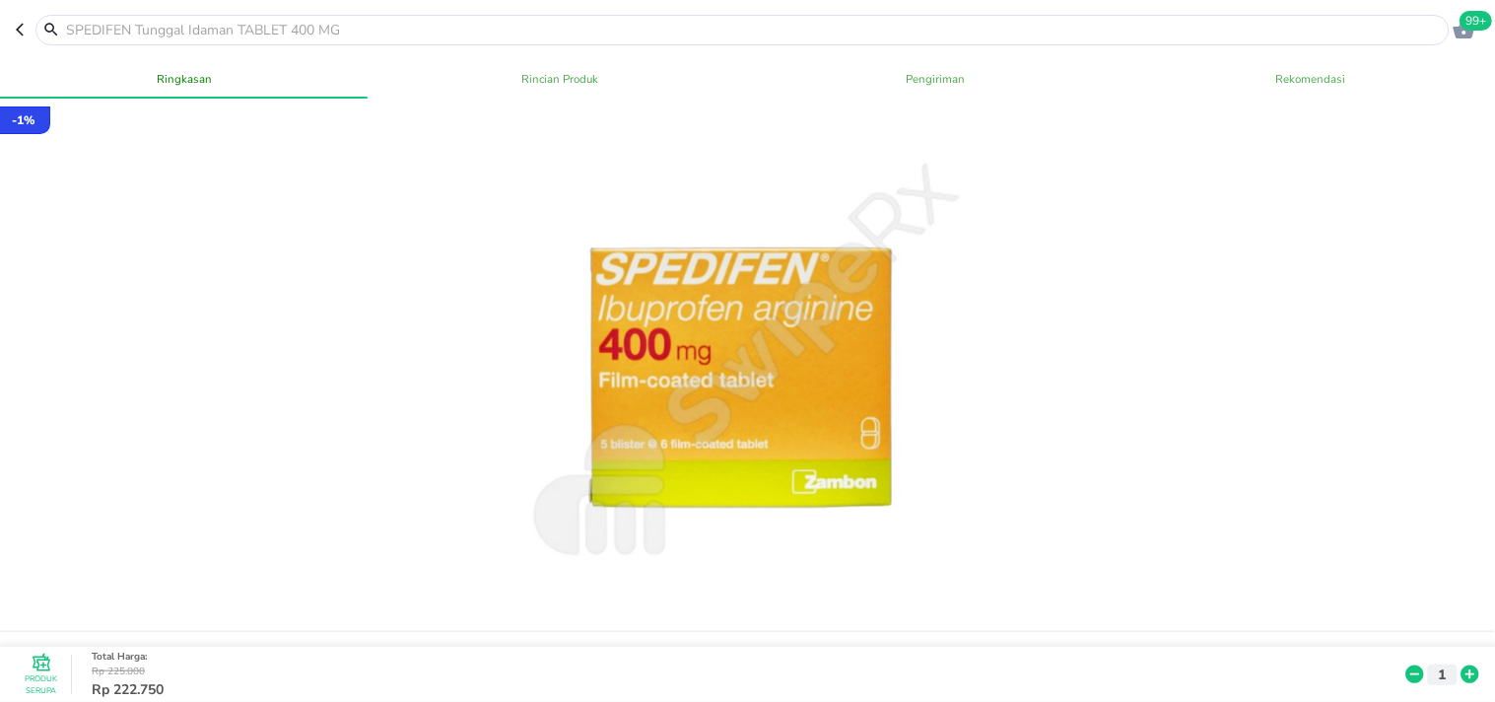
click at [173, 27] on input "text" at bounding box center [754, 30] width 1381 height 21
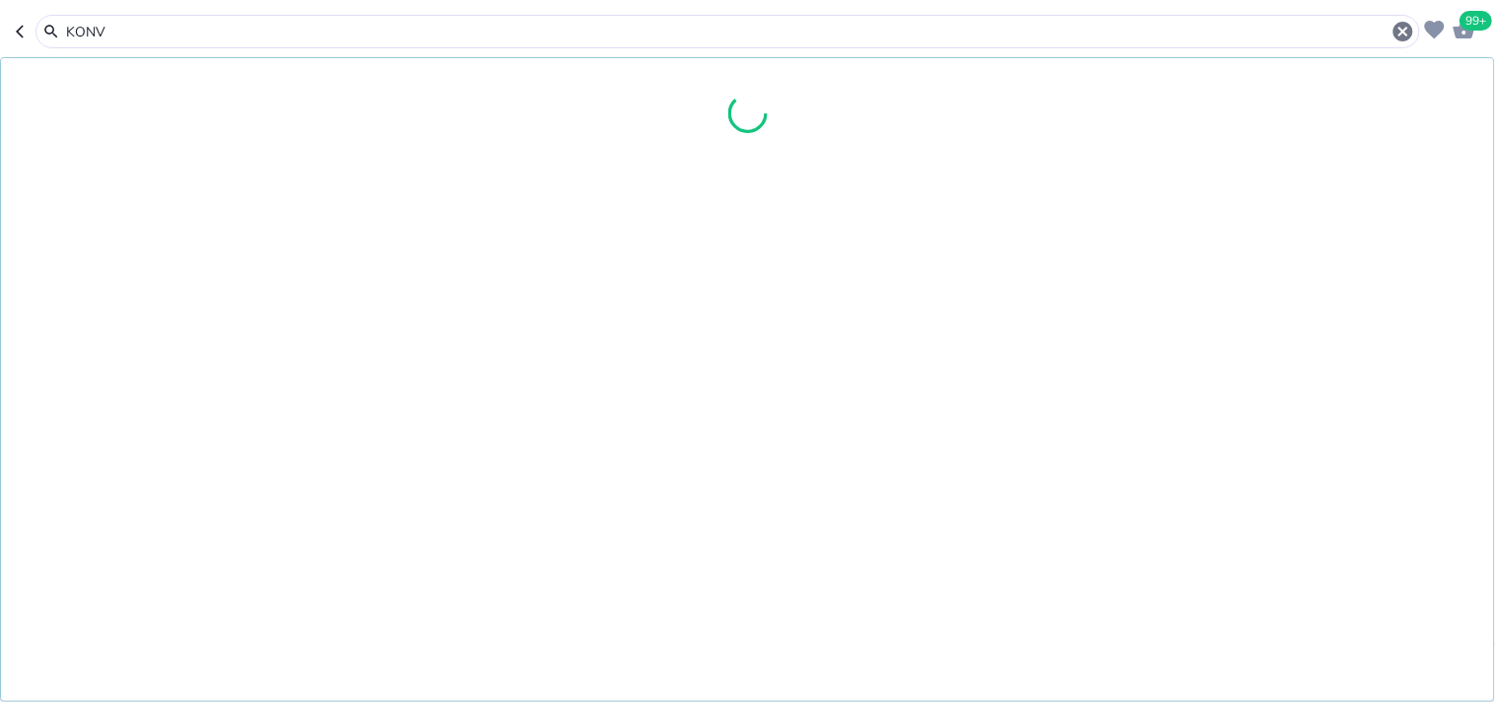
type input "KONVE"
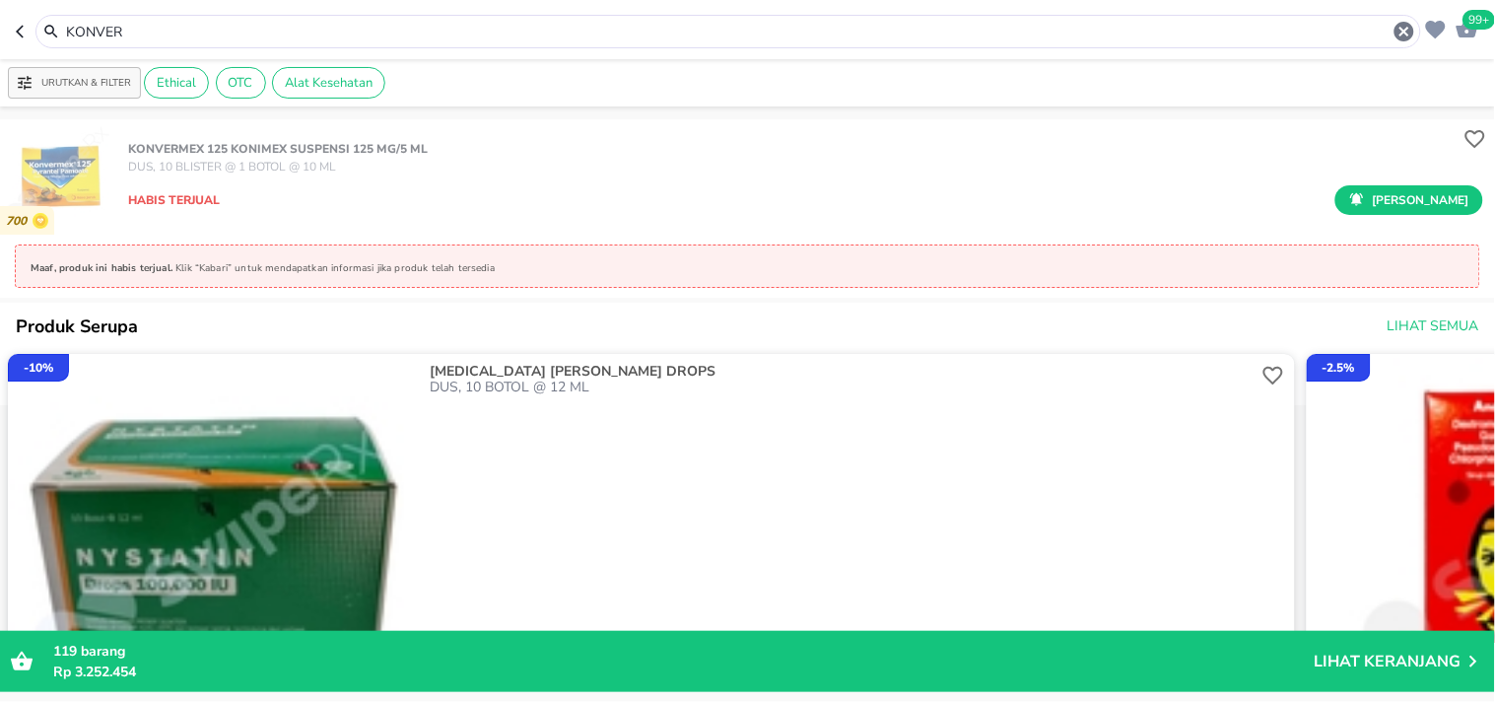
drag, startPoint x: 181, startPoint y: 24, endPoint x: 16, endPoint y: 31, distance: 165.7
click at [16, 31] on div "KONVER" at bounding box center [718, 32] width 1405 height 34
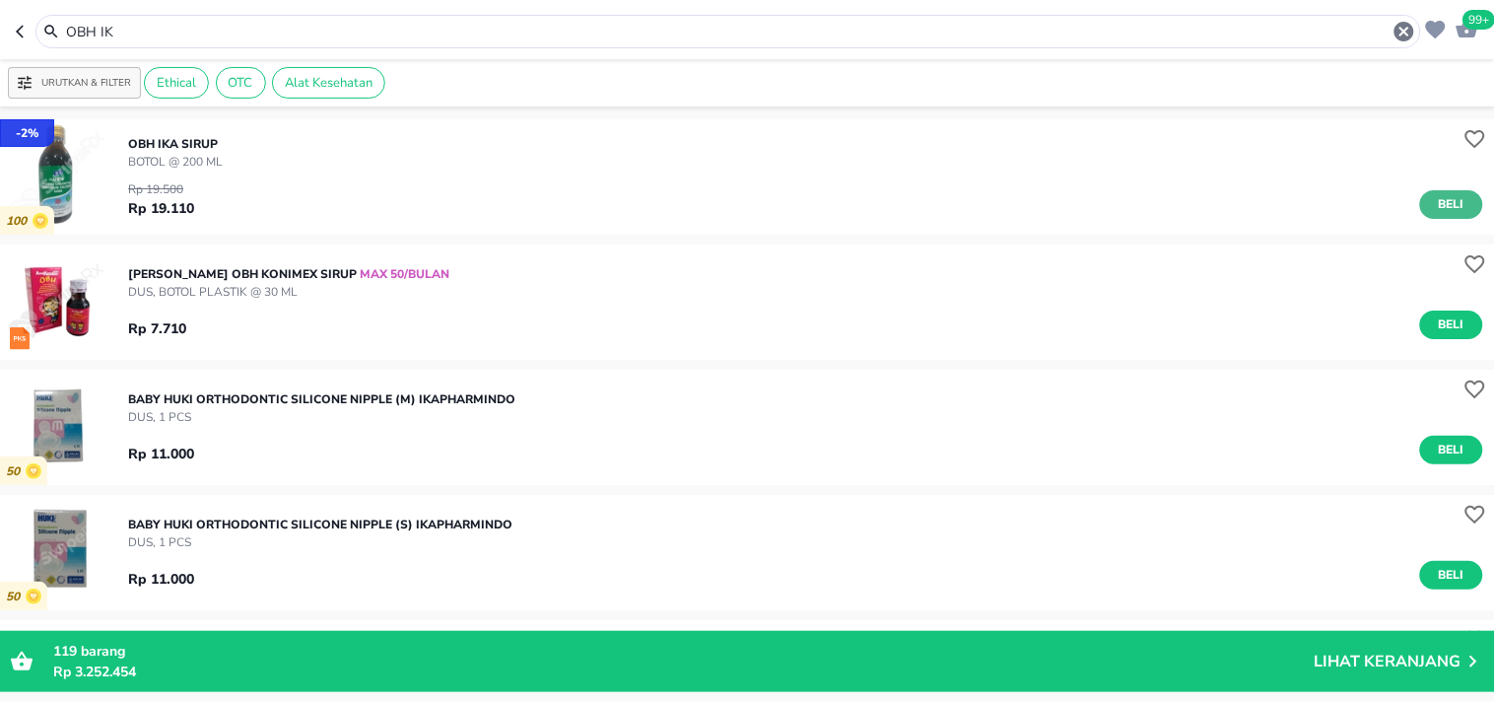
click at [1441, 195] on span "Beli" at bounding box center [1452, 204] width 34 height 21
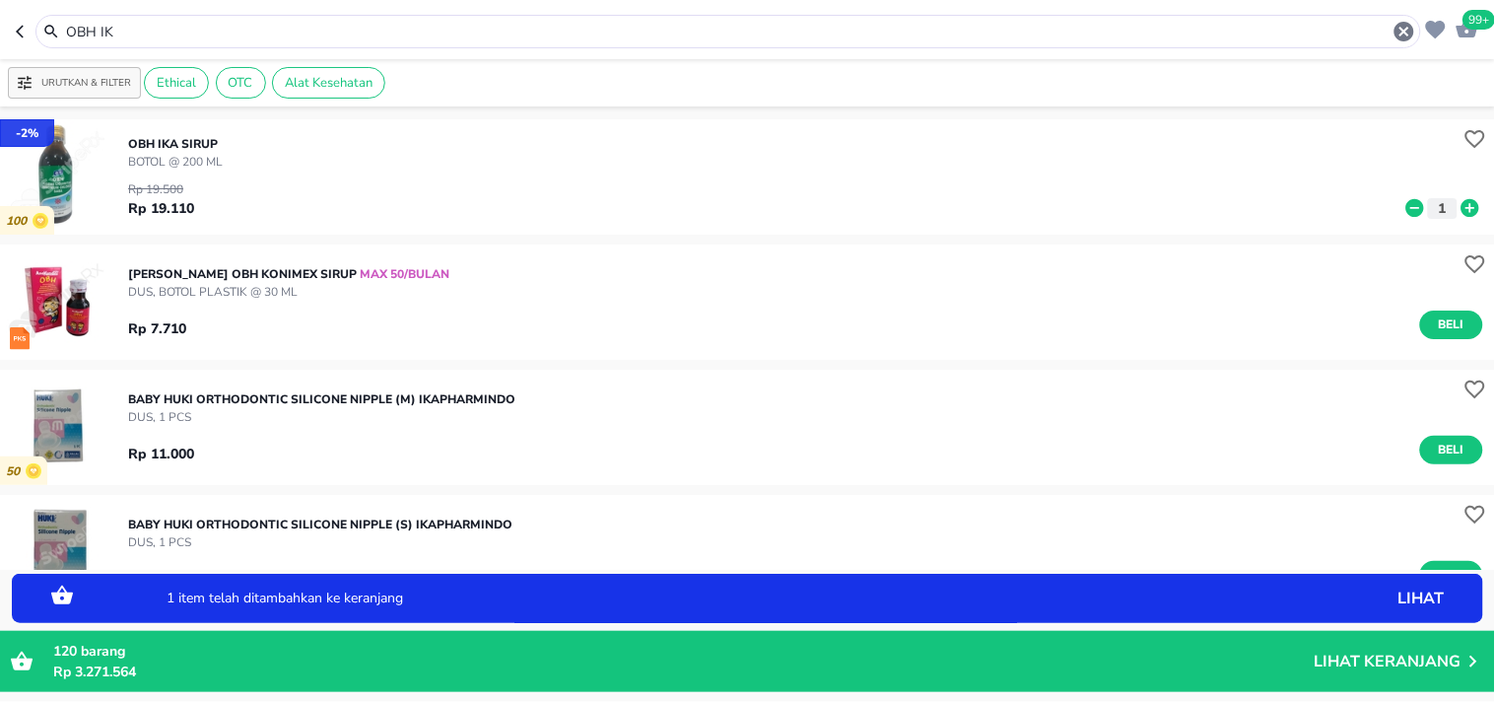
click at [1457, 203] on icon at bounding box center [1470, 208] width 26 height 22
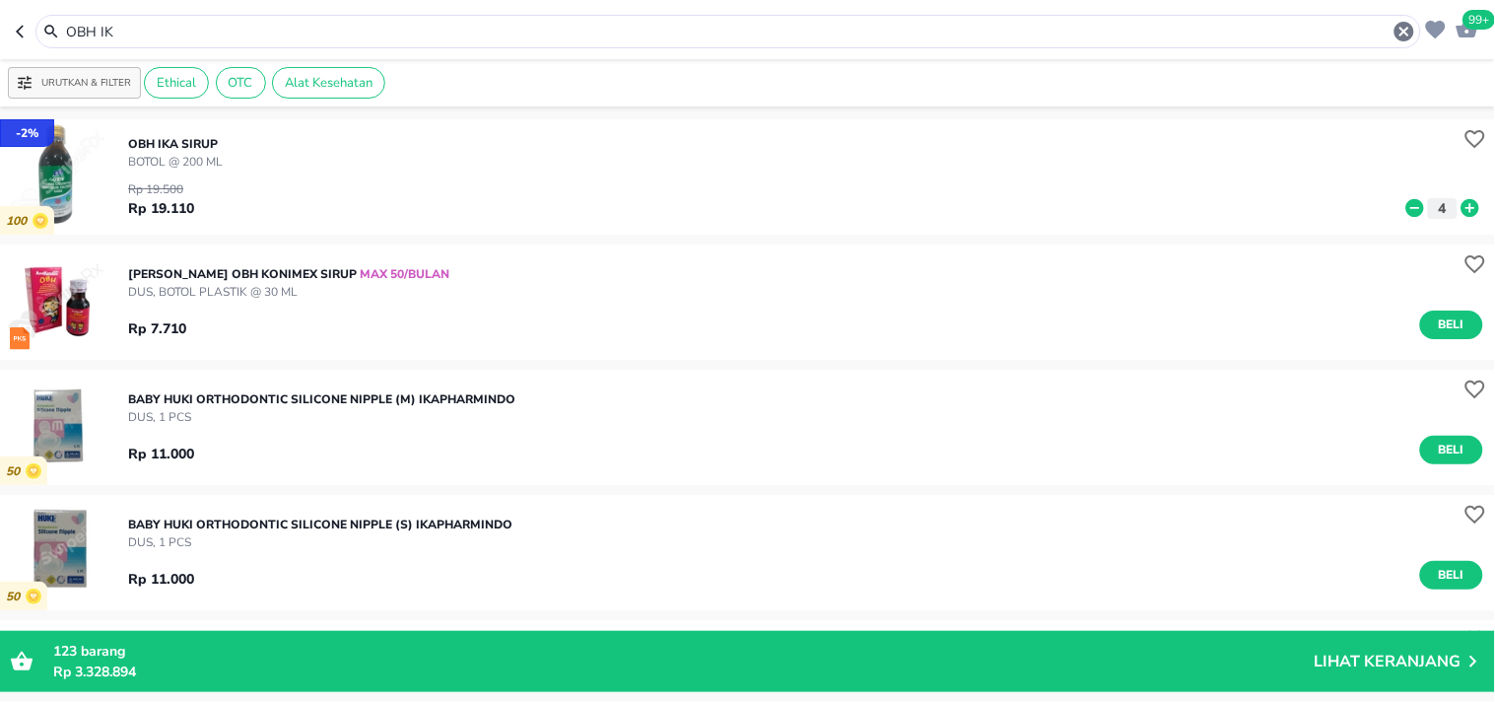
drag, startPoint x: 142, startPoint y: 30, endPoint x: 49, endPoint y: 31, distance: 92.6
click at [49, 31] on div "OBH IK" at bounding box center [728, 32] width 1376 height 24
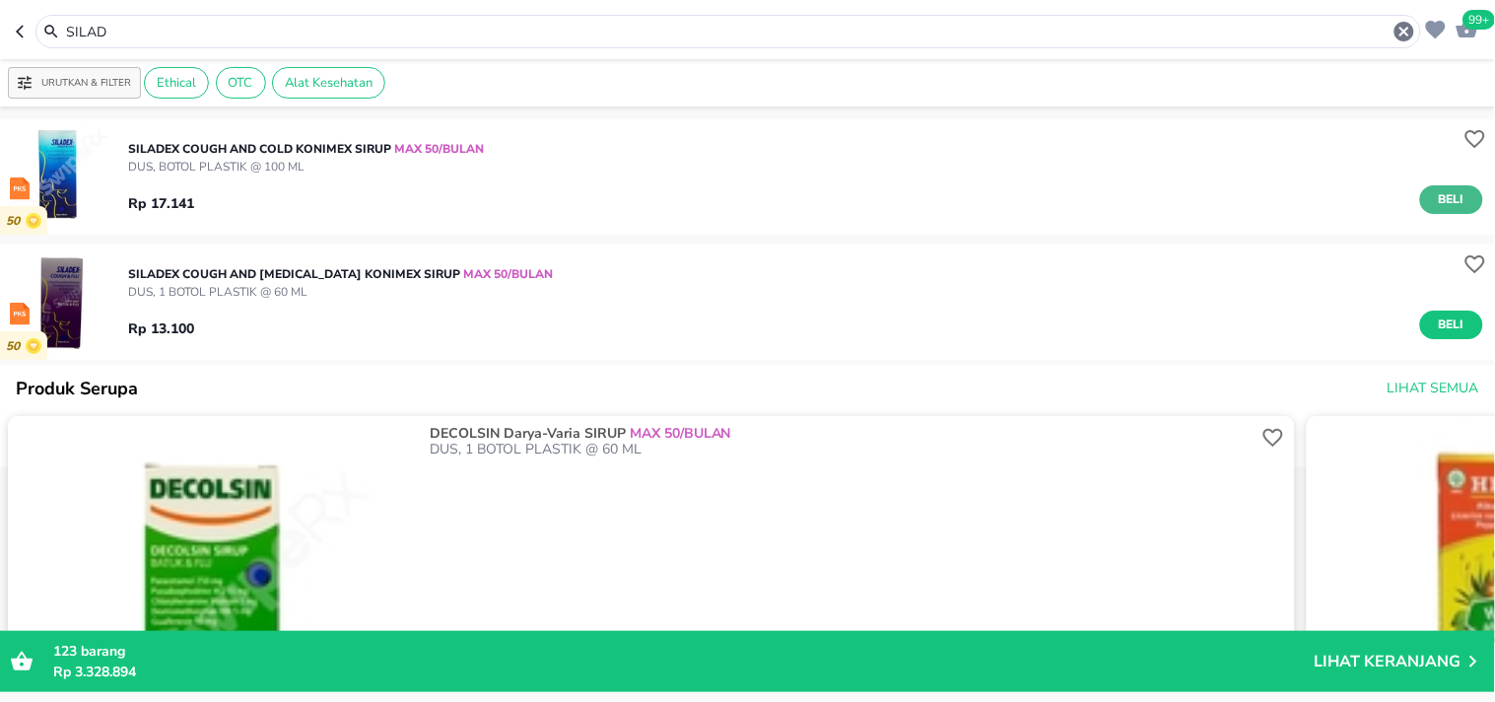
click at [1435, 192] on span "Beli" at bounding box center [1452, 199] width 34 height 21
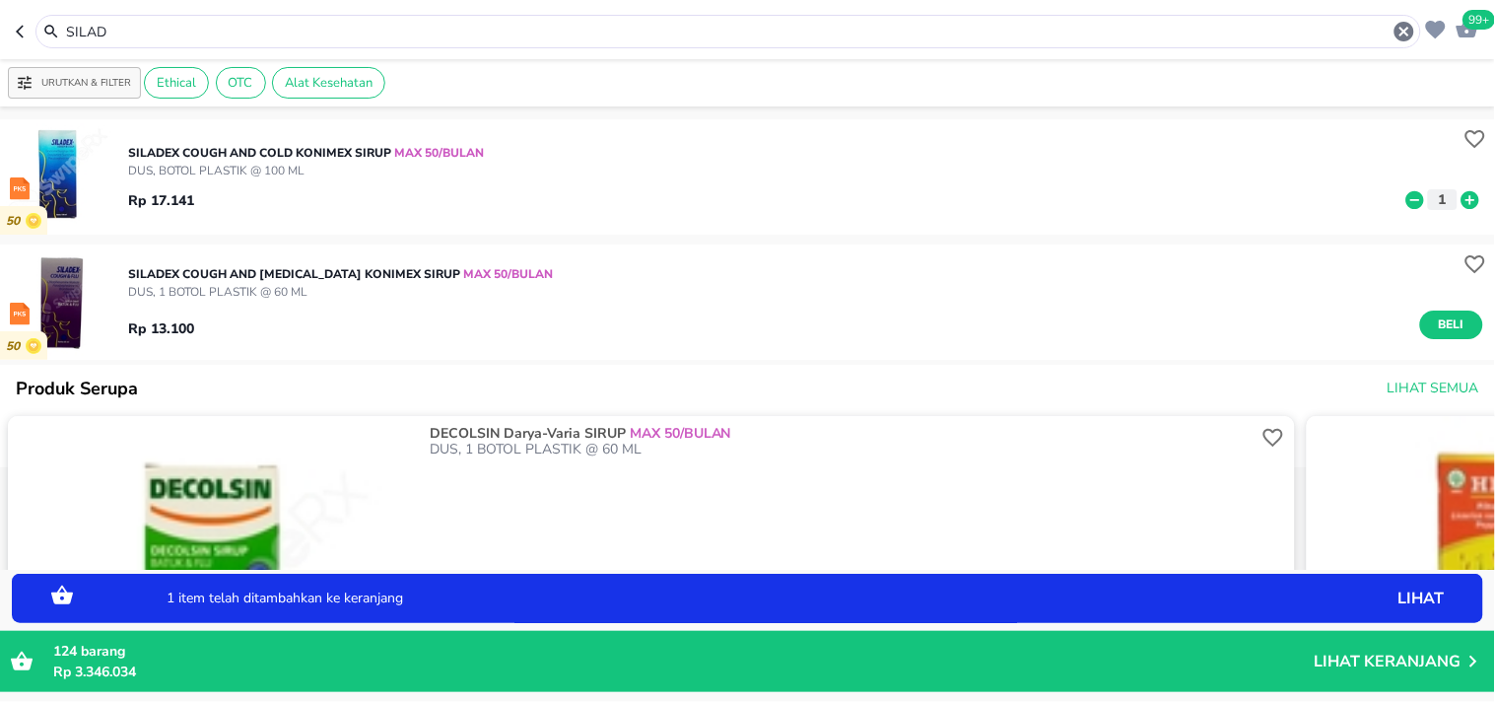
click at [1461, 198] on icon at bounding box center [1470, 199] width 18 height 18
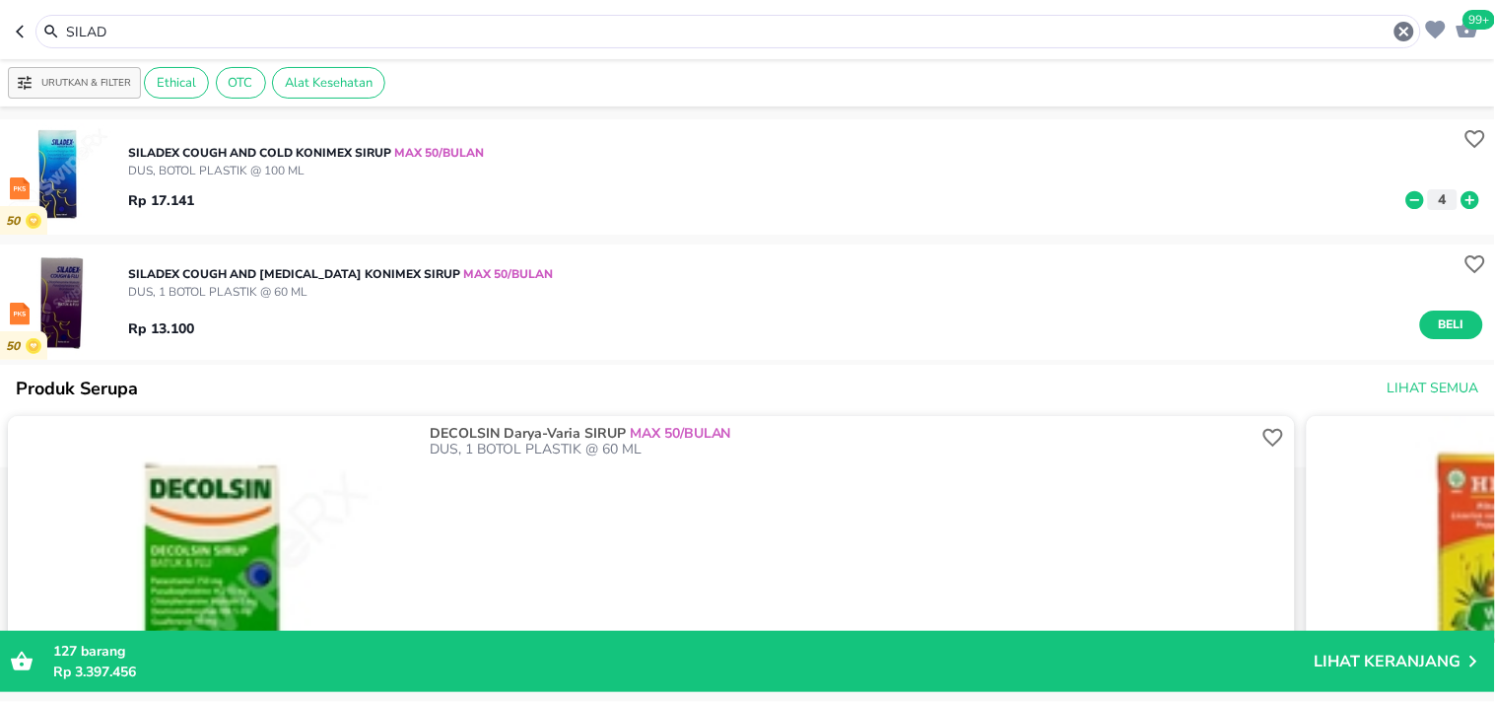
drag, startPoint x: 148, startPoint y: 27, endPoint x: 0, endPoint y: 36, distance: 148.1
click at [0, 36] on header "99+ SILAD" at bounding box center [747, 29] width 1495 height 59
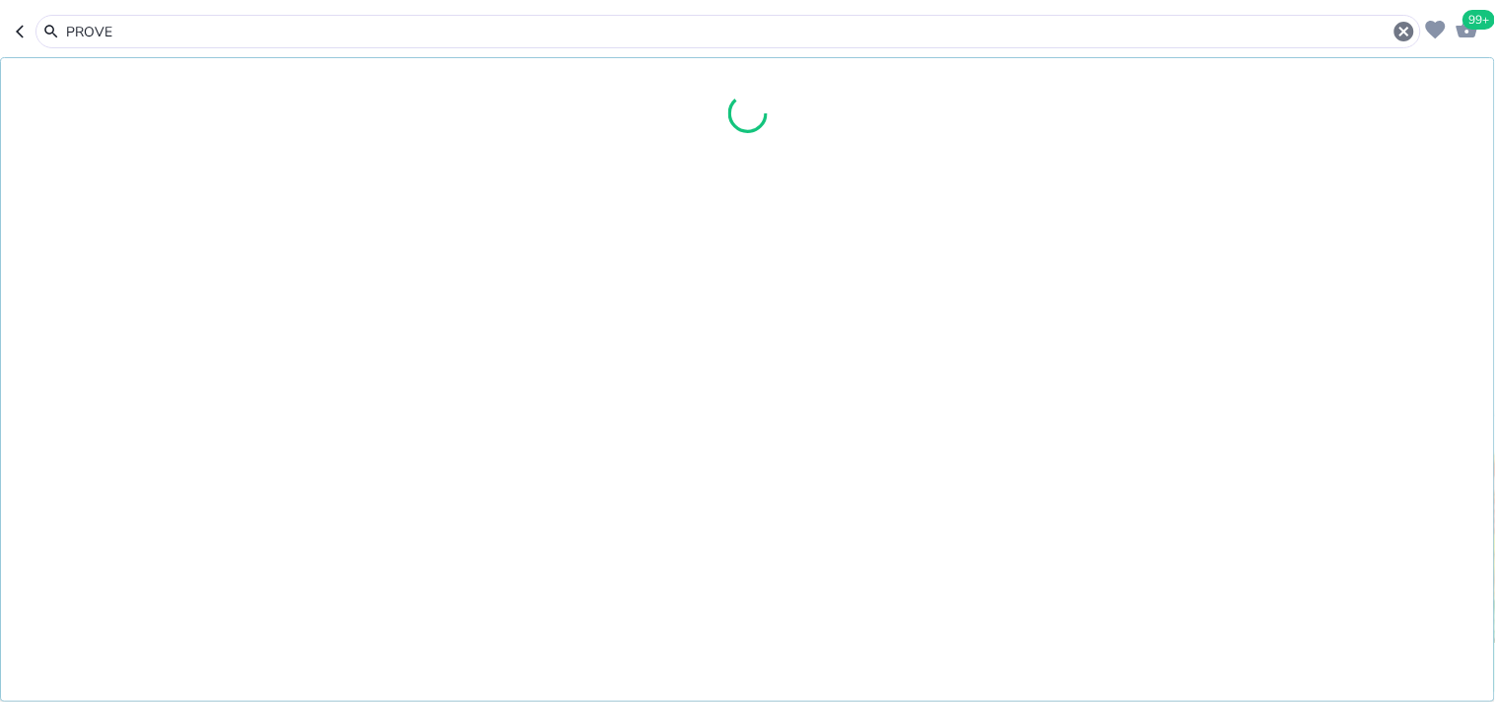
type input "PROVE"
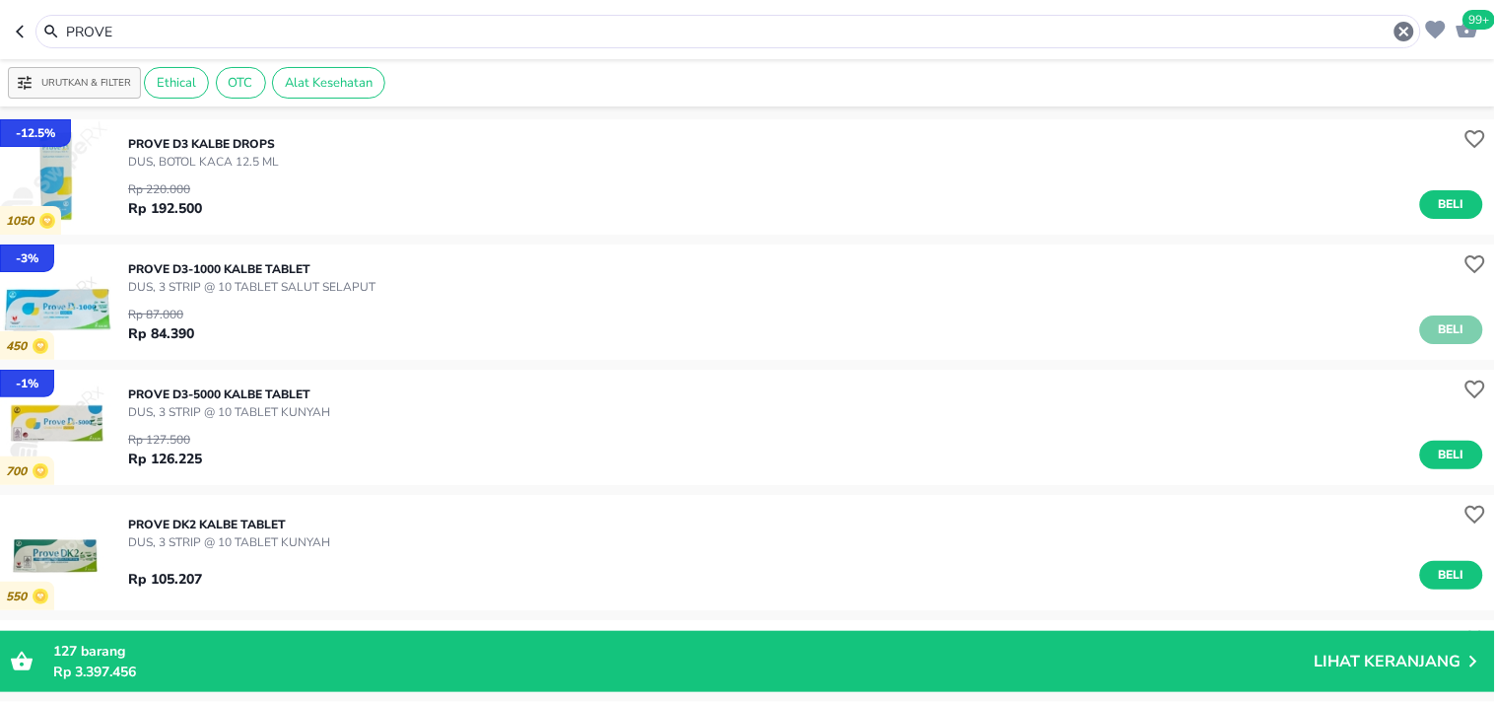
click at [1437, 335] on span "Beli" at bounding box center [1452, 329] width 34 height 21
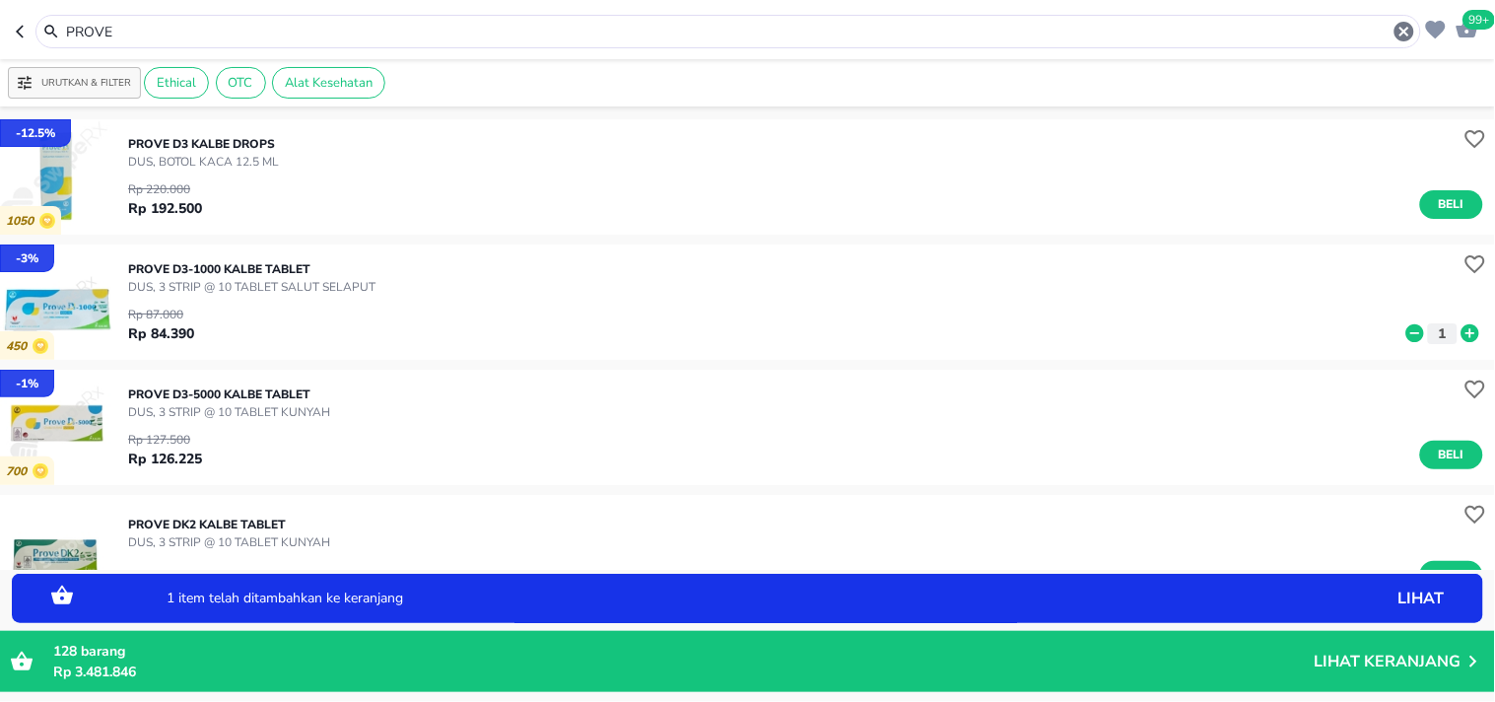
click at [1461, 333] on icon at bounding box center [1470, 333] width 18 height 18
click at [1435, 447] on span "Beli" at bounding box center [1452, 454] width 34 height 21
click at [1461, 455] on icon at bounding box center [1470, 458] width 18 height 18
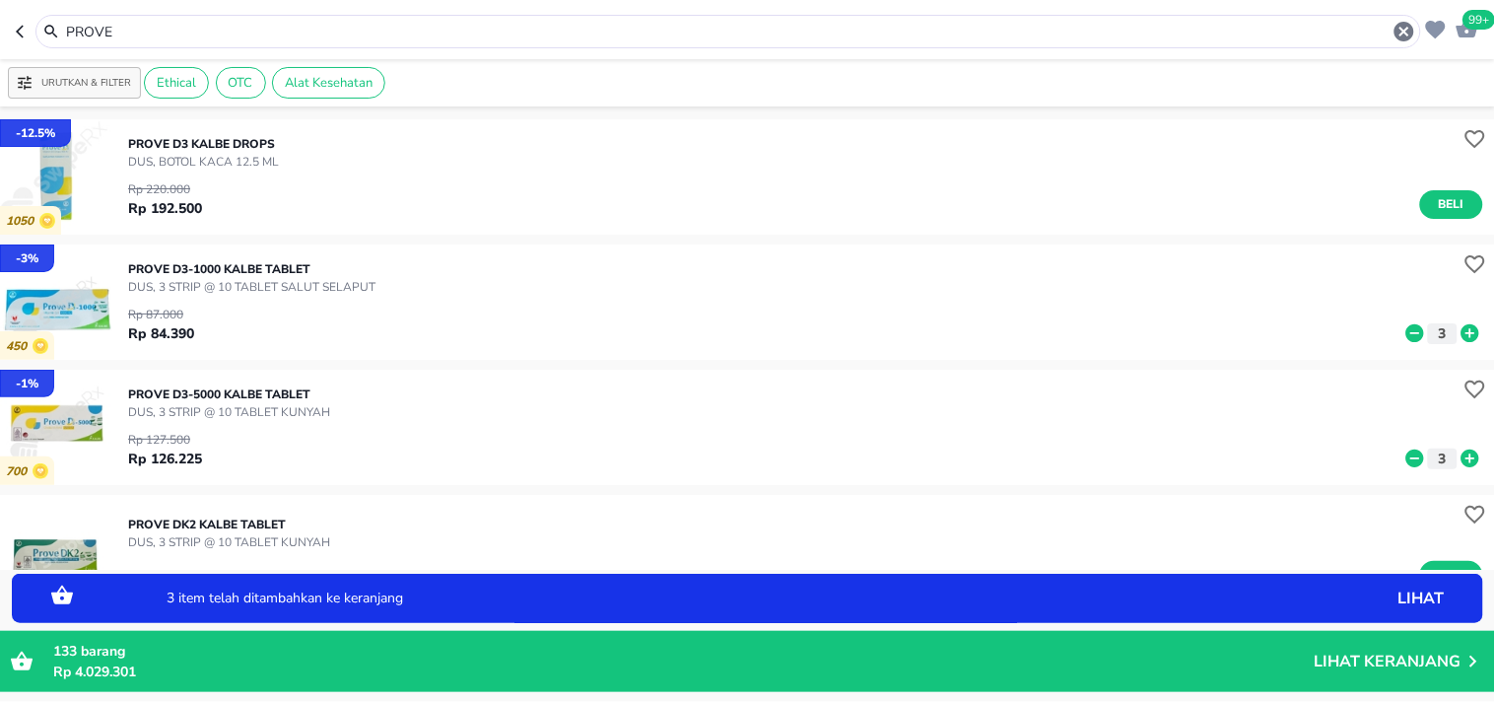
click at [1469, 32] on icon "button" at bounding box center [1467, 29] width 24 height 24
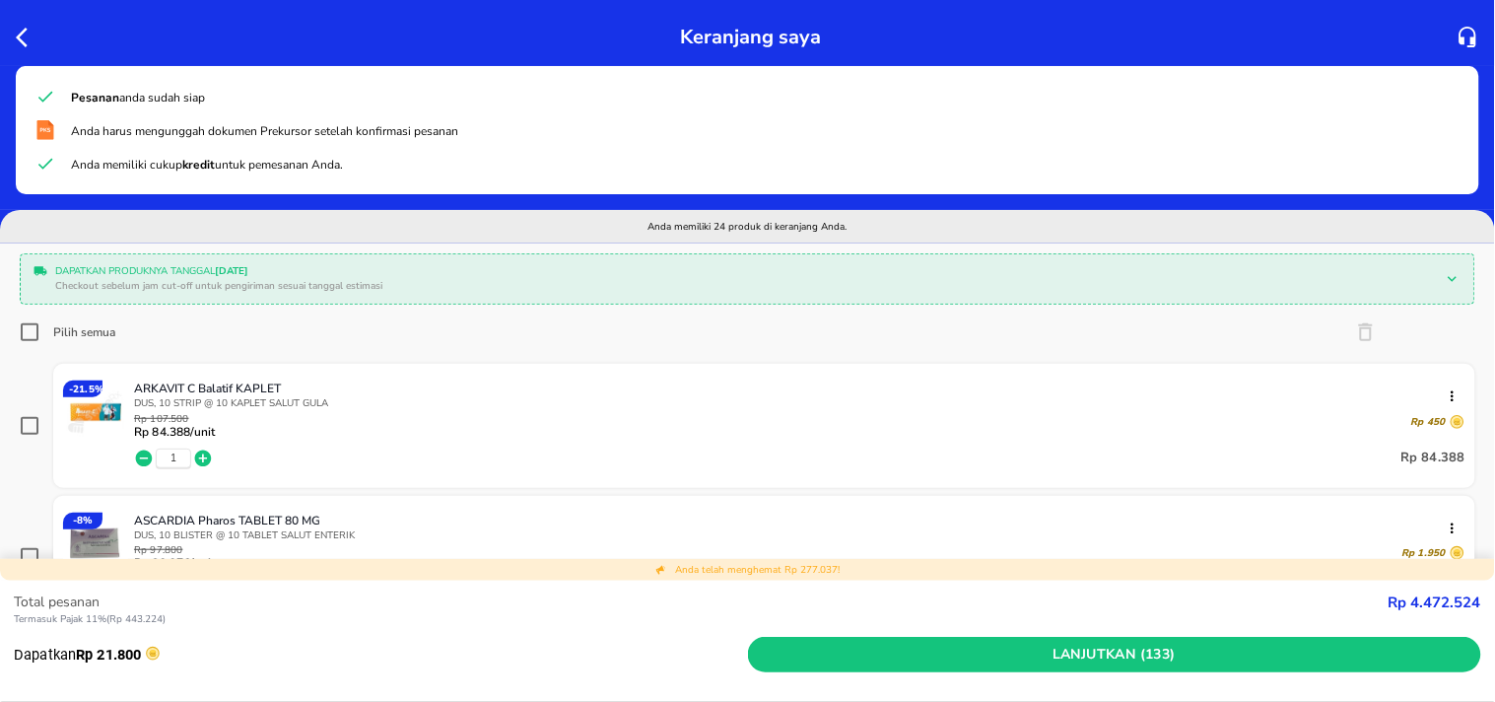
scroll to position [547, 0]
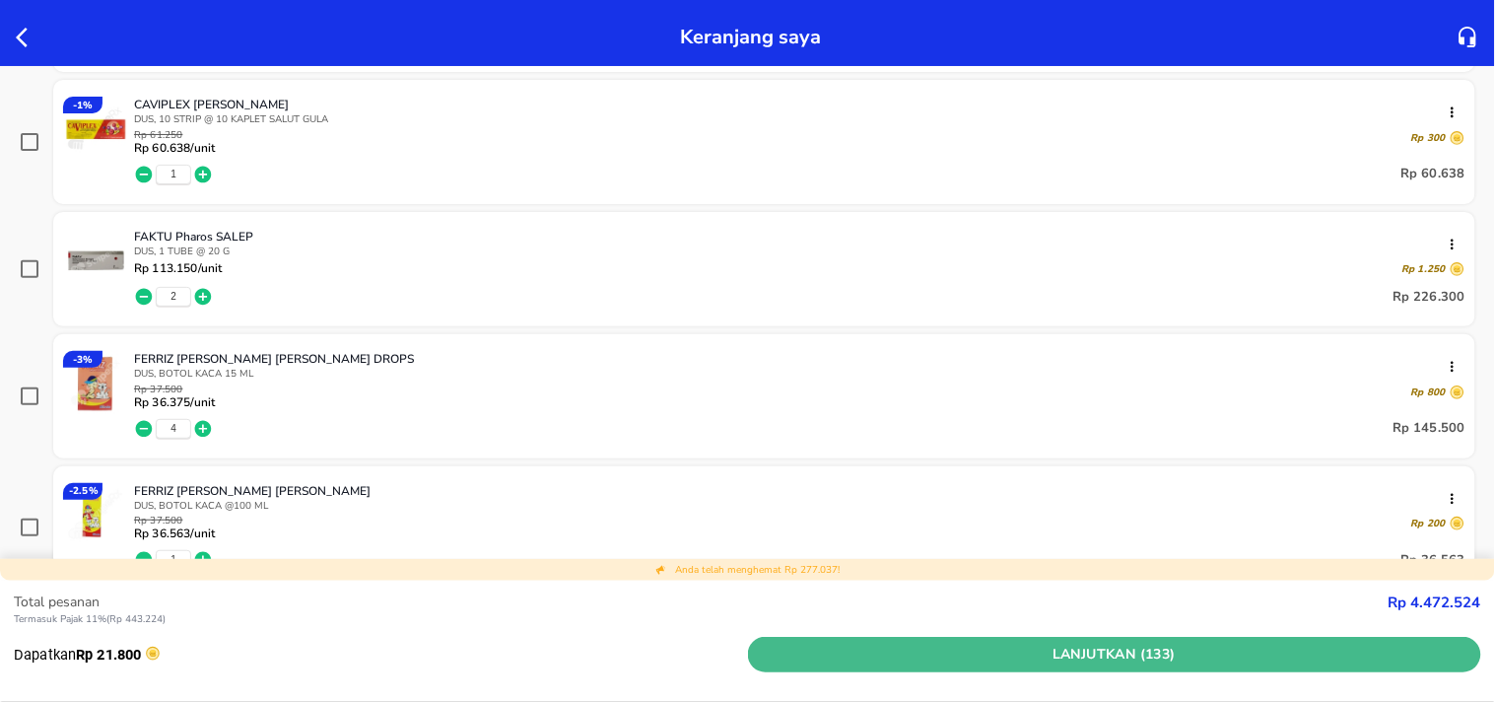
click at [1091, 665] on span "Lanjutkan (133)" at bounding box center [1115, 654] width 718 height 25
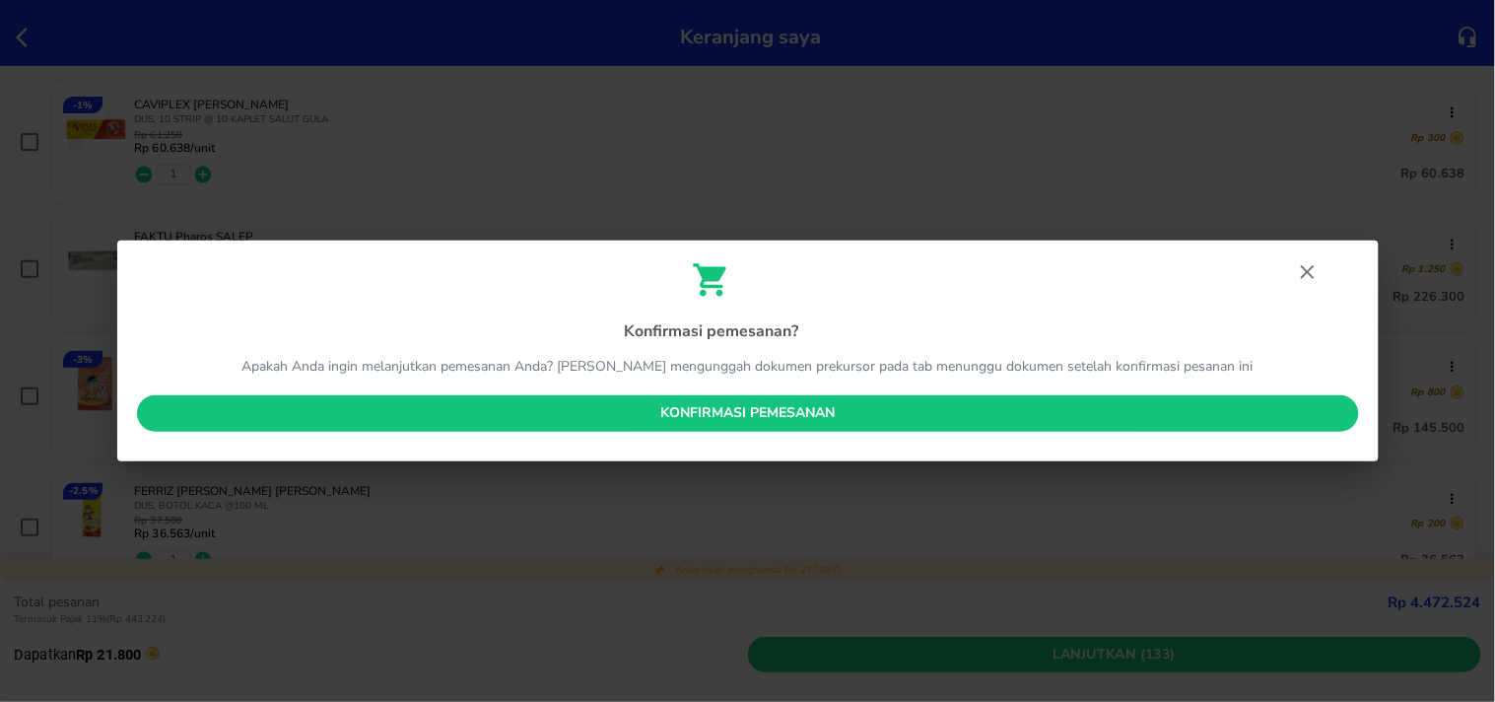
click at [781, 417] on span "Konfirmasi pemesanan" at bounding box center [748, 413] width 1190 height 25
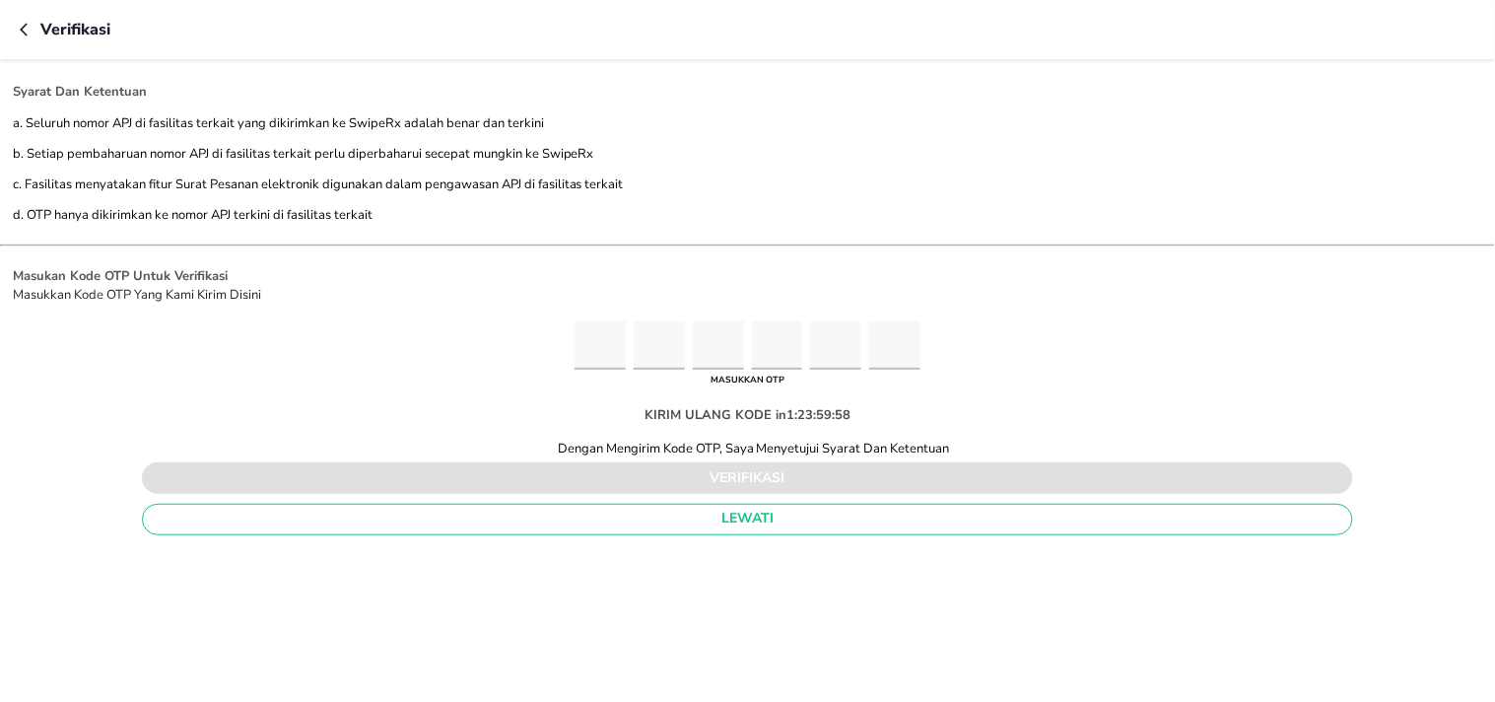
click at [583, 350] on input "Please enter OTP character 1" at bounding box center [599, 345] width 51 height 48
type input "6"
type input "5"
type input "1"
type input "4"
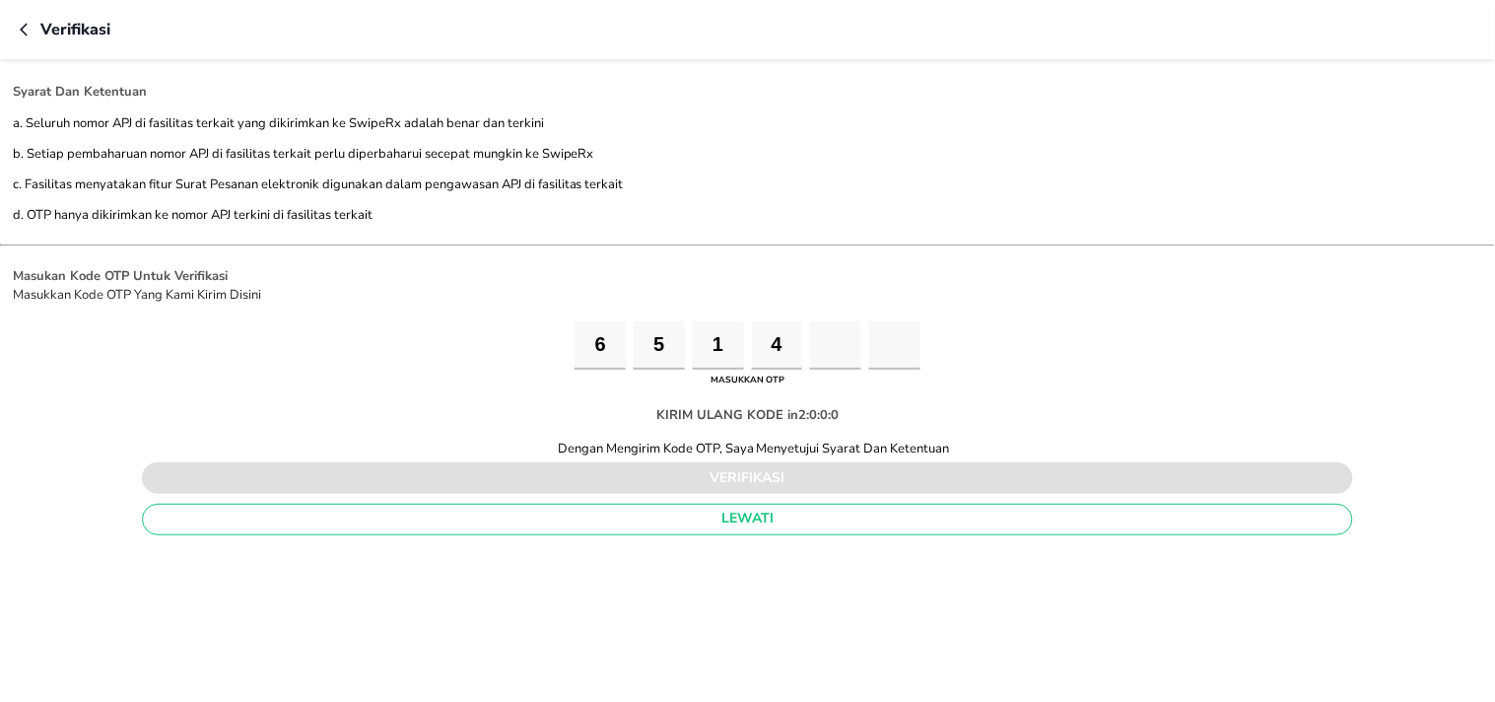
type input "4"
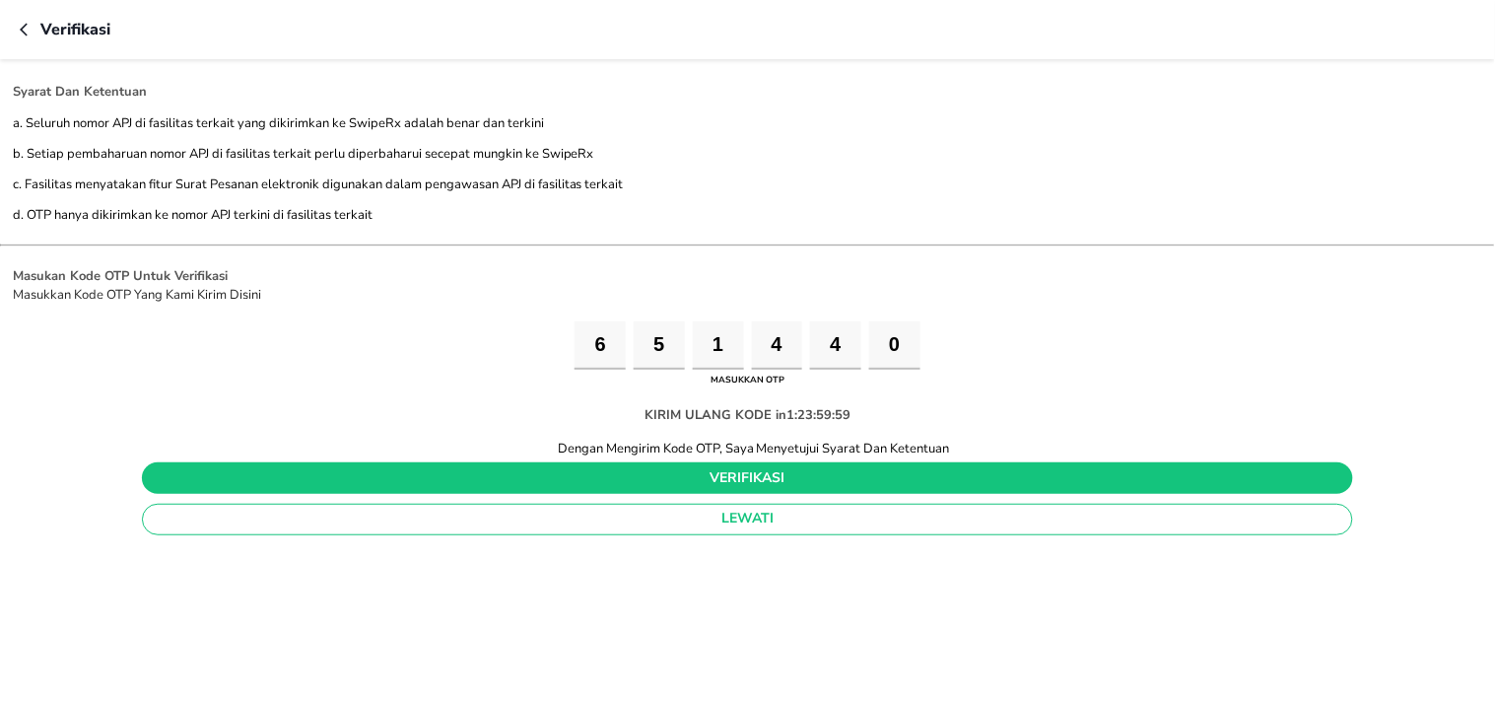
type input "0"
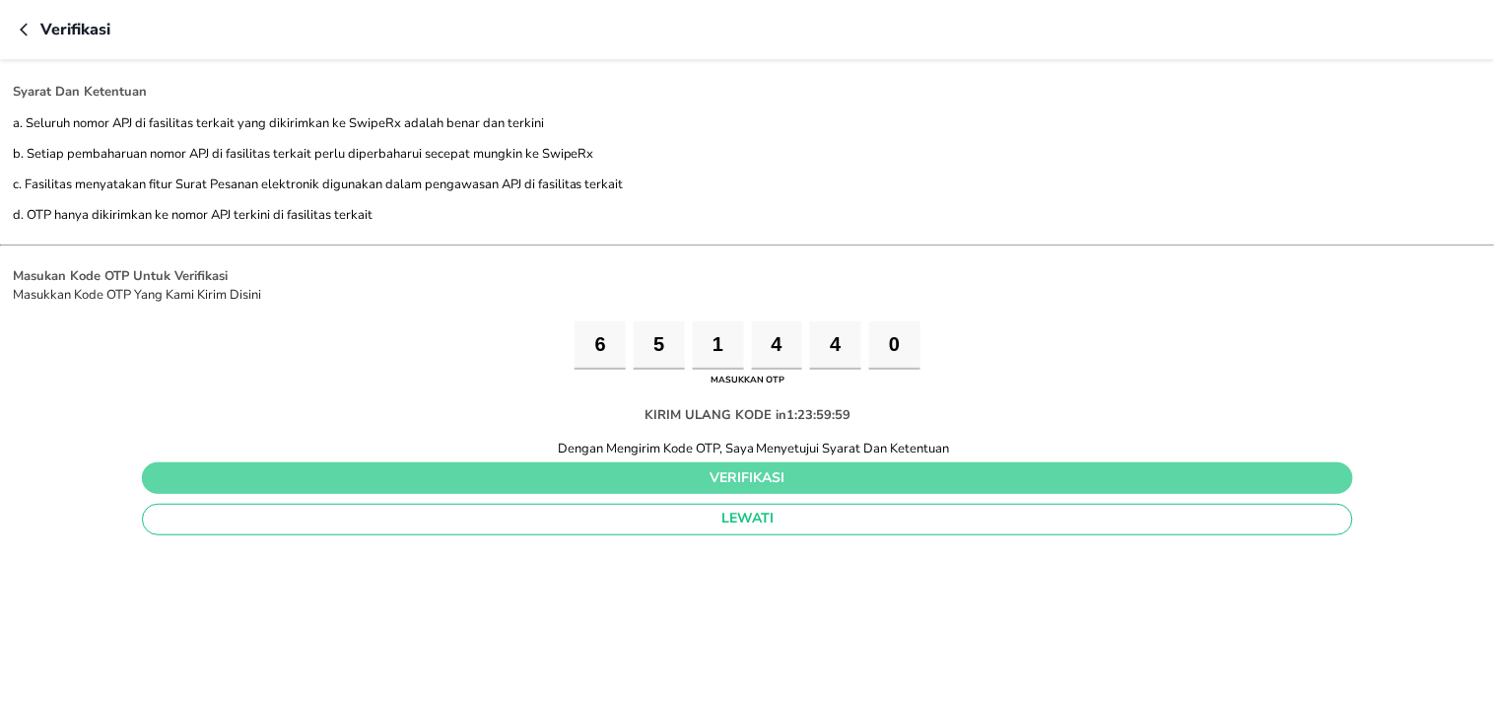
click at [812, 474] on span "verifikasi" at bounding box center [748, 478] width 1180 height 25
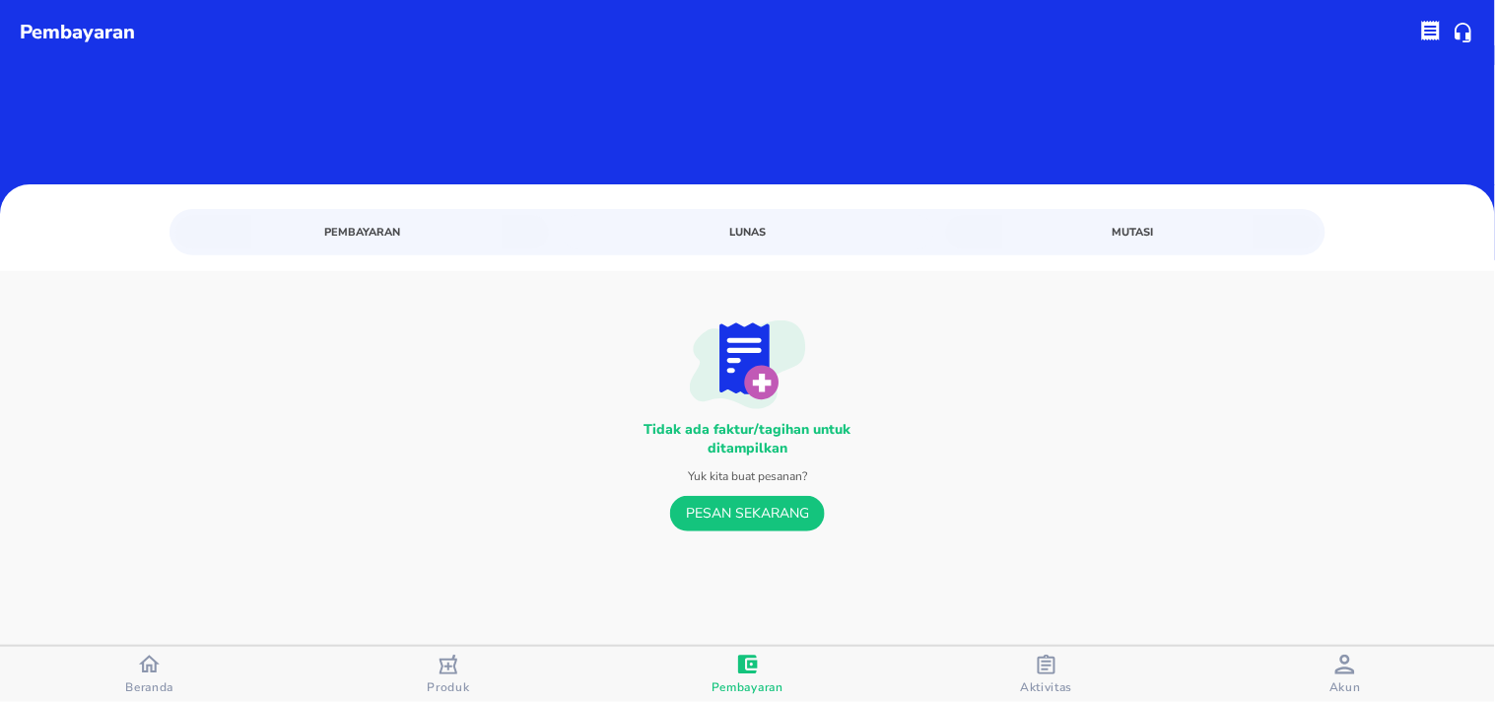
click at [1052, 676] on div "button" at bounding box center [1047, 666] width 20 height 25
